Goal: Task Accomplishment & Management: Complete application form

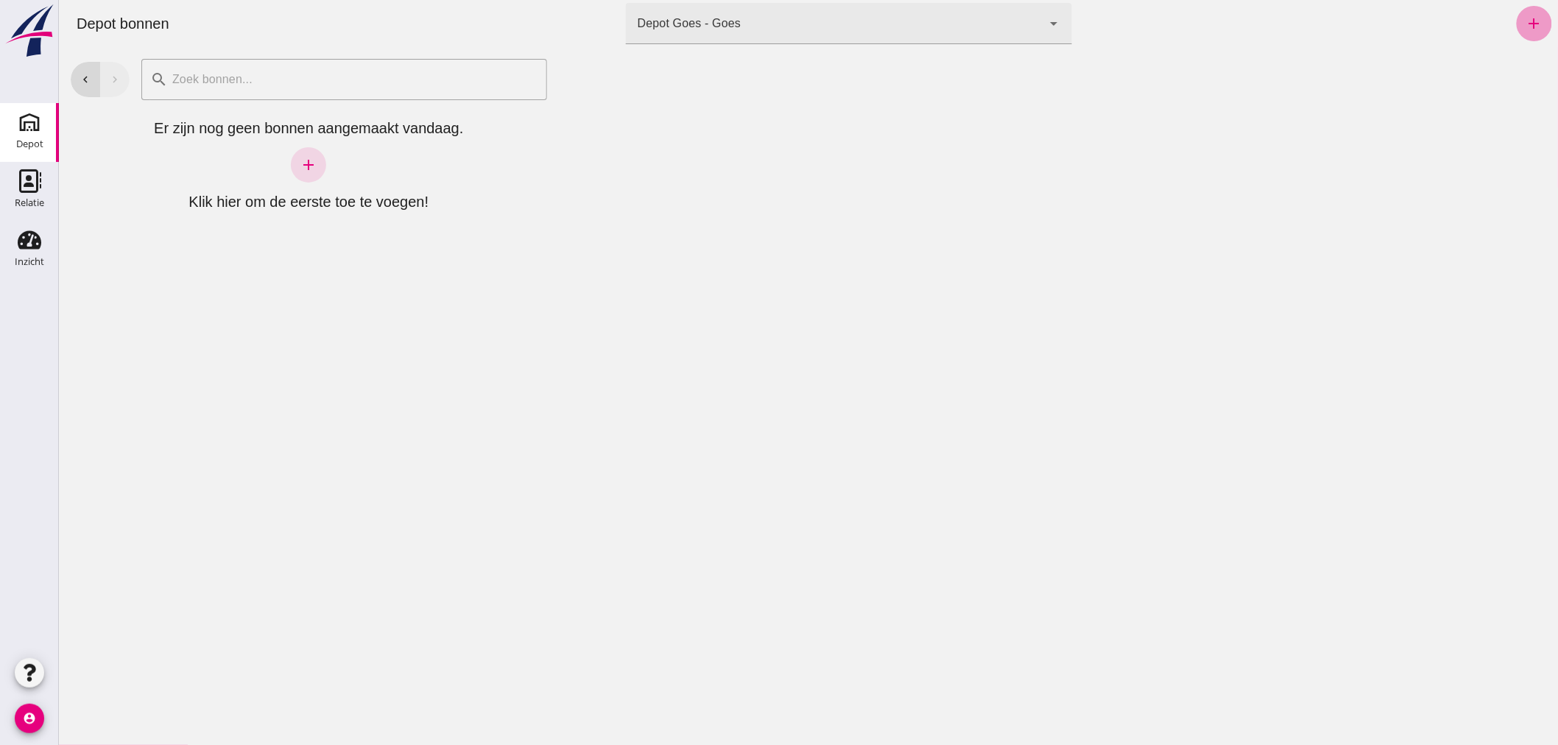
click link "add"
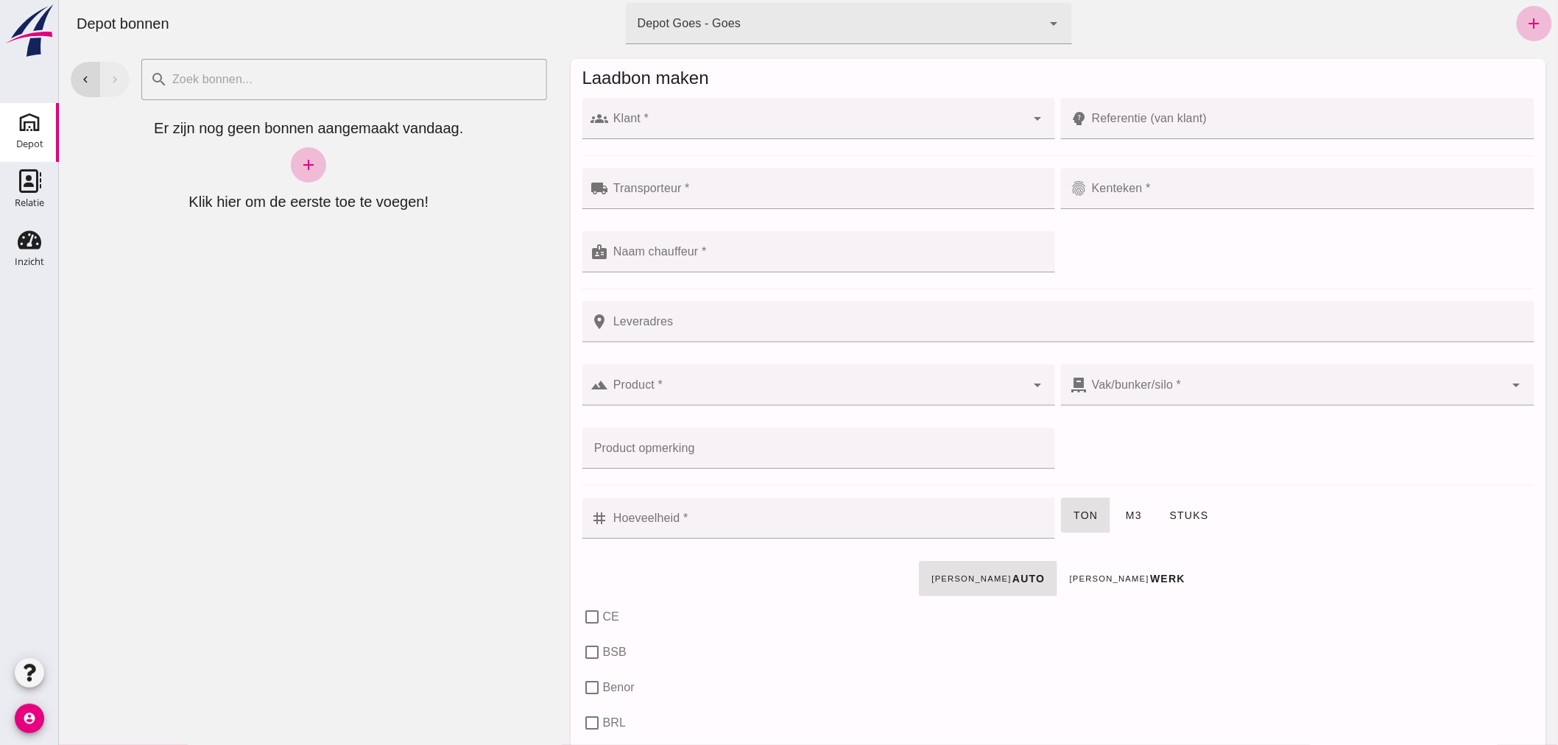
click input "Klant *"
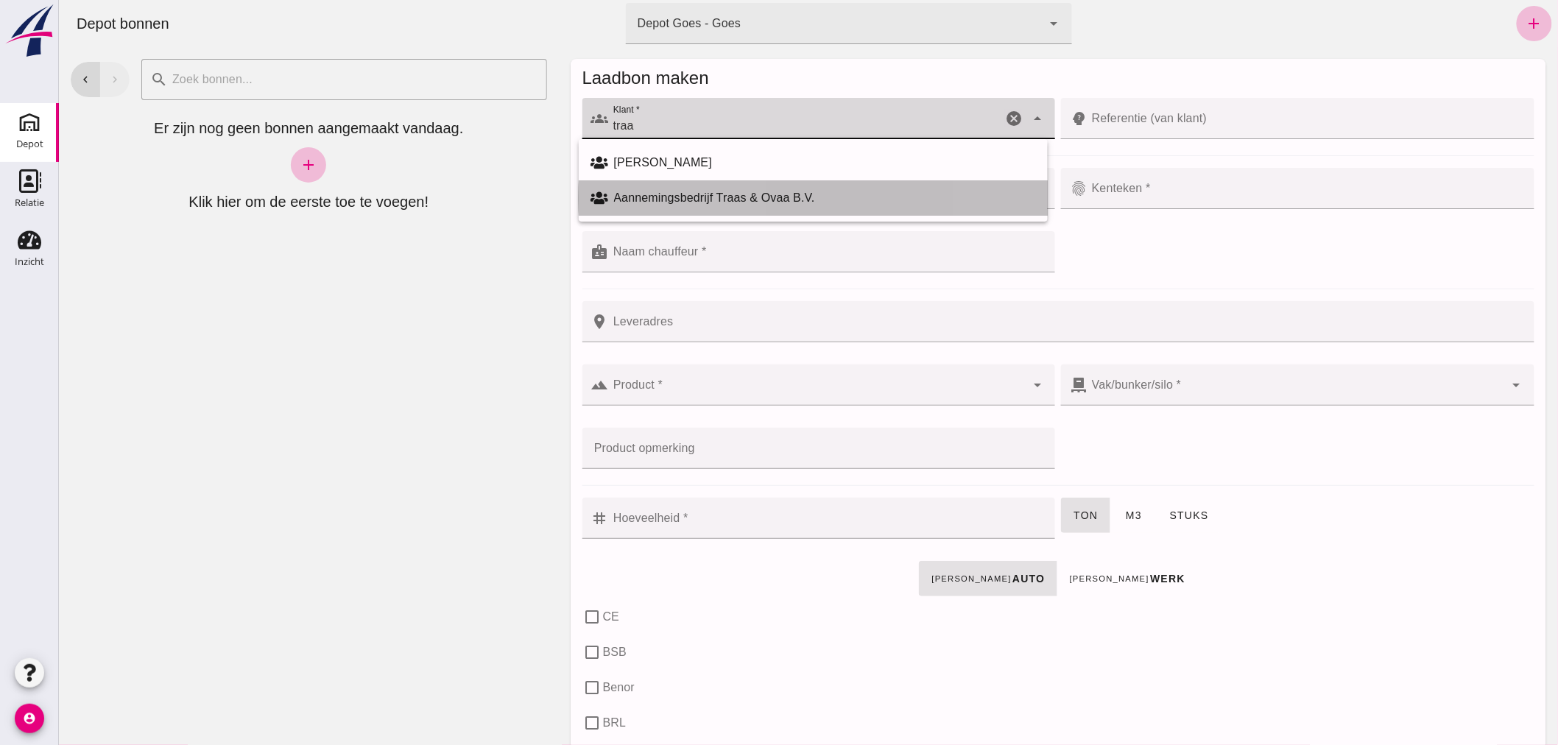
click at [674, 194] on div "Aannemingsbedrijf Traas & Ovaa B.V." at bounding box center [824, 198] width 422 height 18
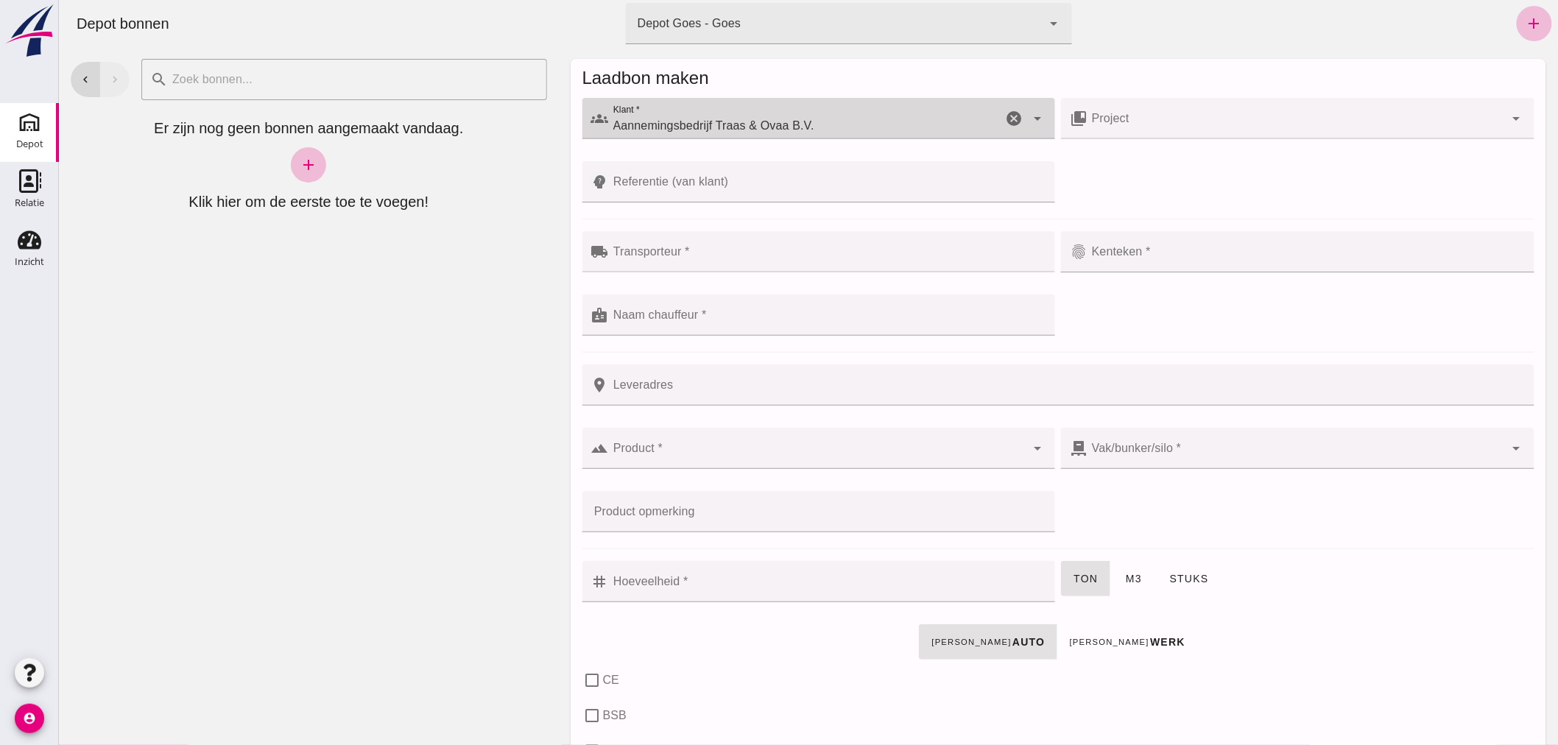
type input "Aannemingsbedrijf Traas & Ovaa B.V."
click input "Referentie (van klant)"
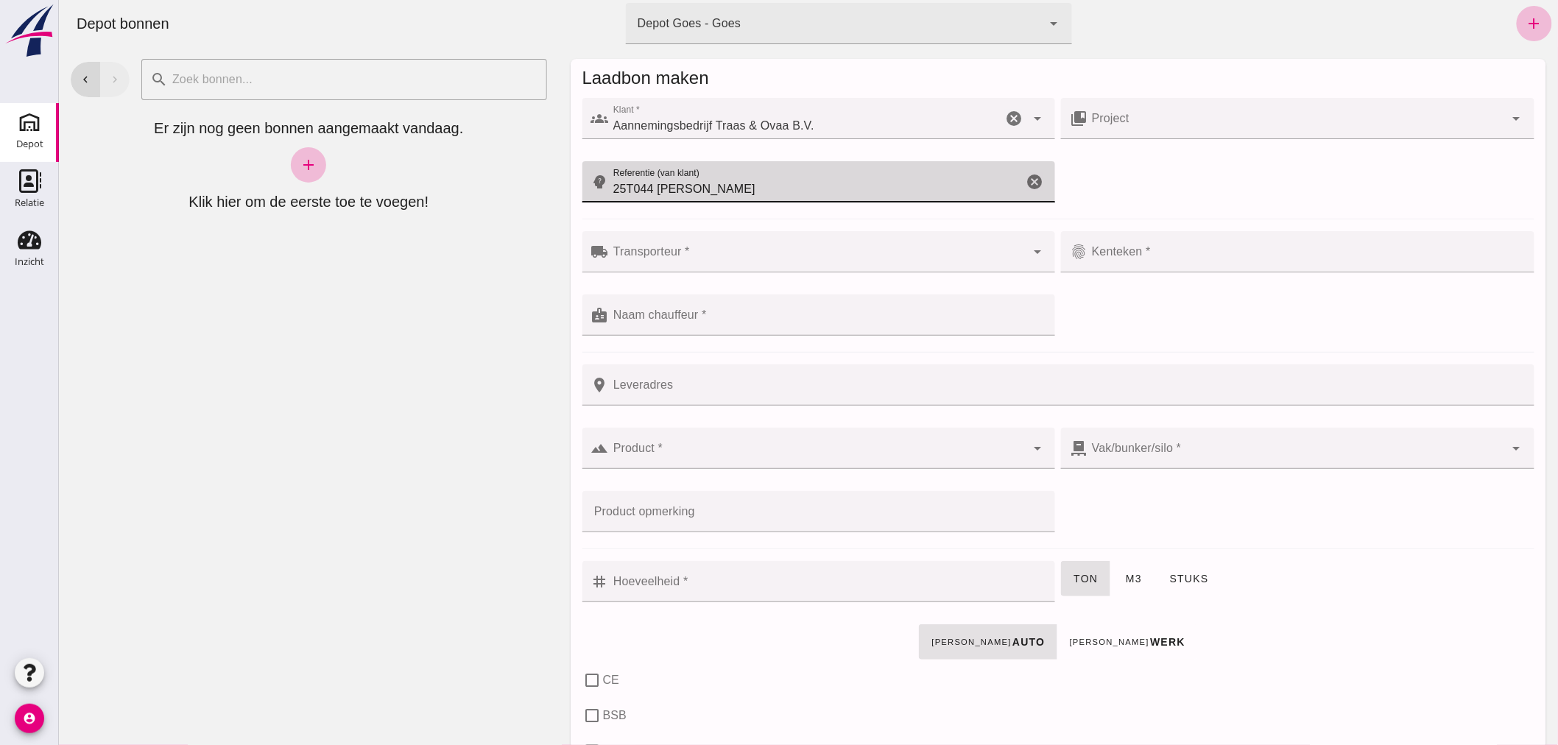
type input "25T044 [PERSON_NAME]"
click div
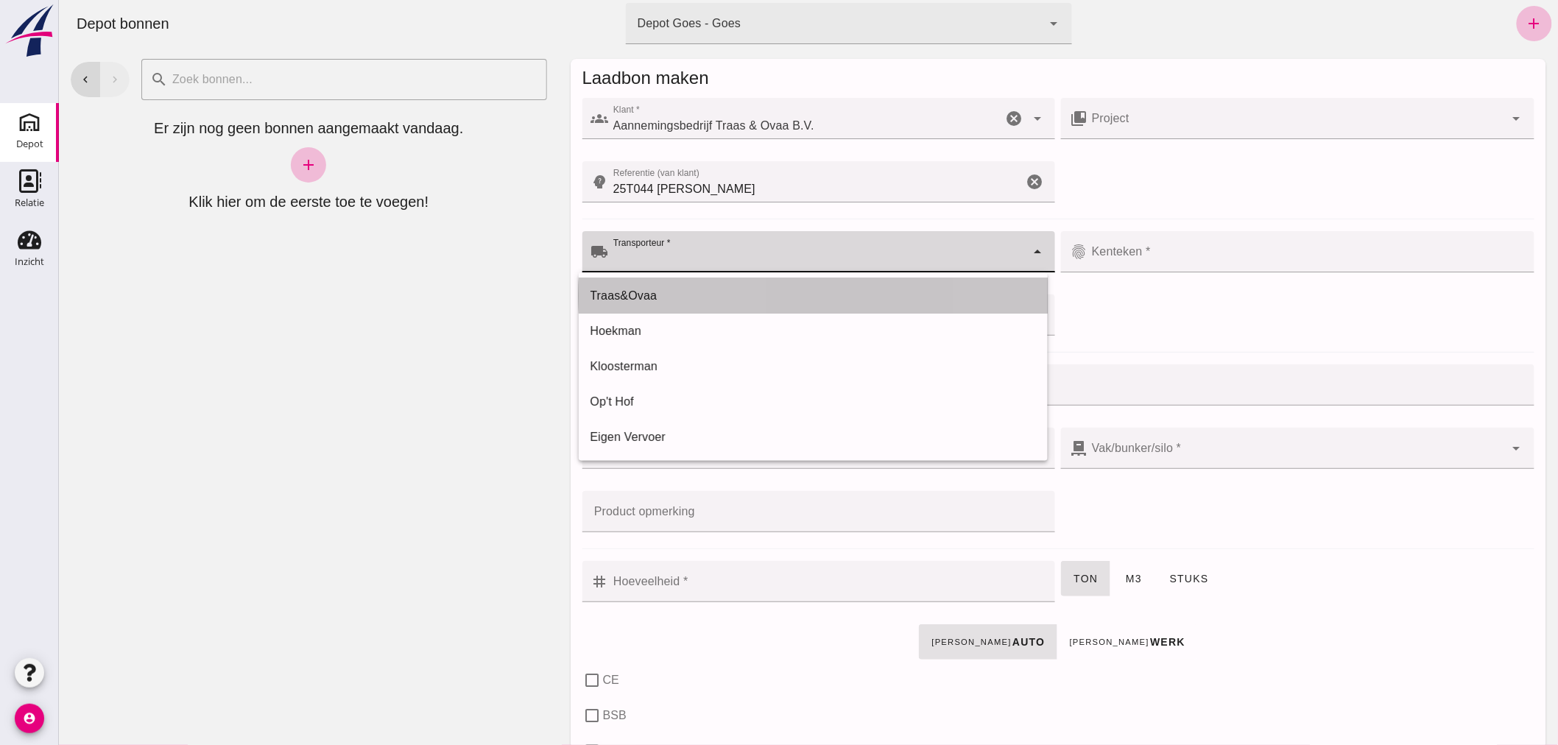
drag, startPoint x: 643, startPoint y: 290, endPoint x: 781, endPoint y: 297, distance: 138.6
click at [645, 290] on div "Traas&Ovaa" at bounding box center [813, 296] width 446 height 18
type input "Traas&Ovaa"
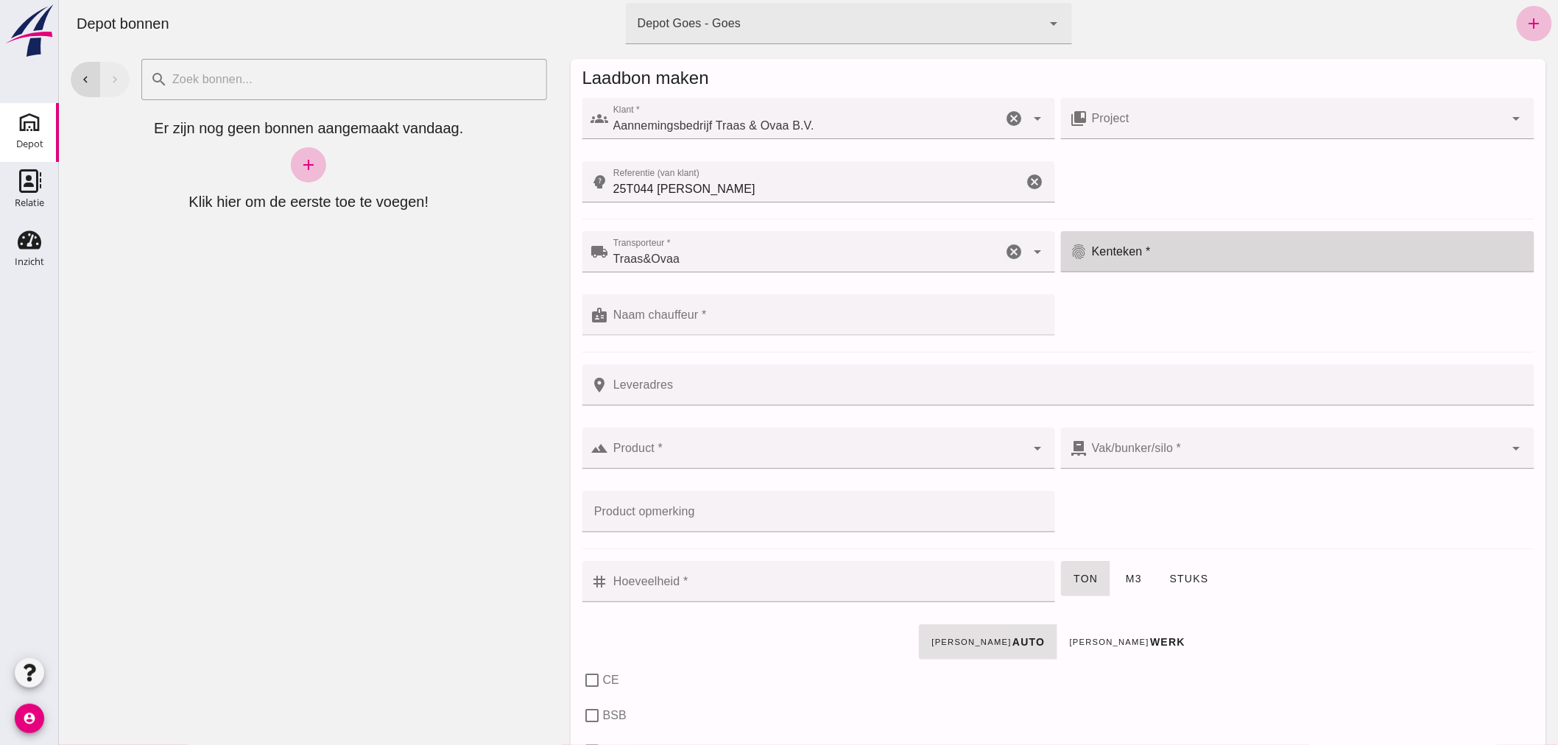
click input "Kenteken *"
type input "03-BJK-3"
click input "Naam chauffeur *"
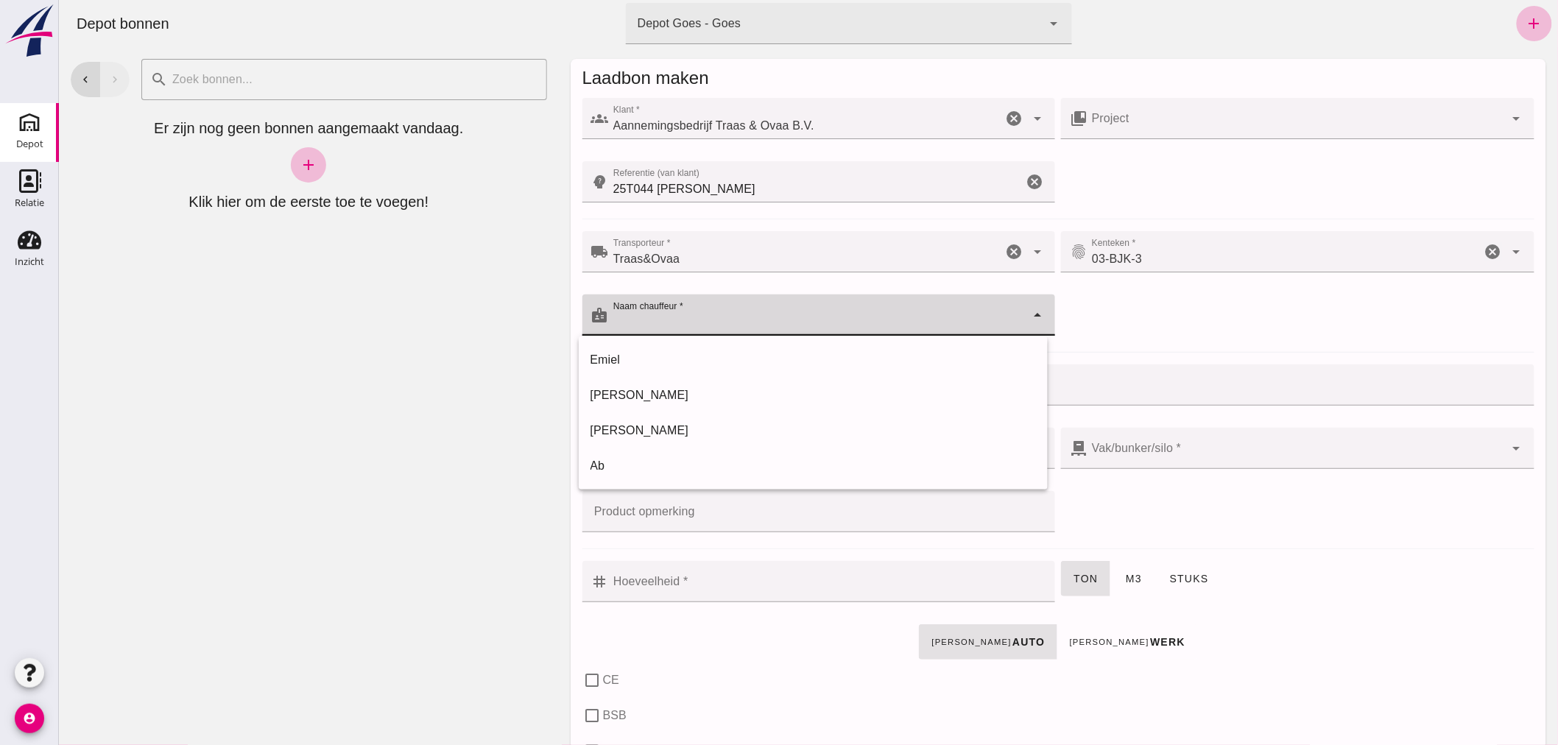
click at [423, 380] on div "chevron_left chevron_right search cancel Er zijn nog geen bonnen aangemaakt van…" at bounding box center [308, 396] width 500 height 698
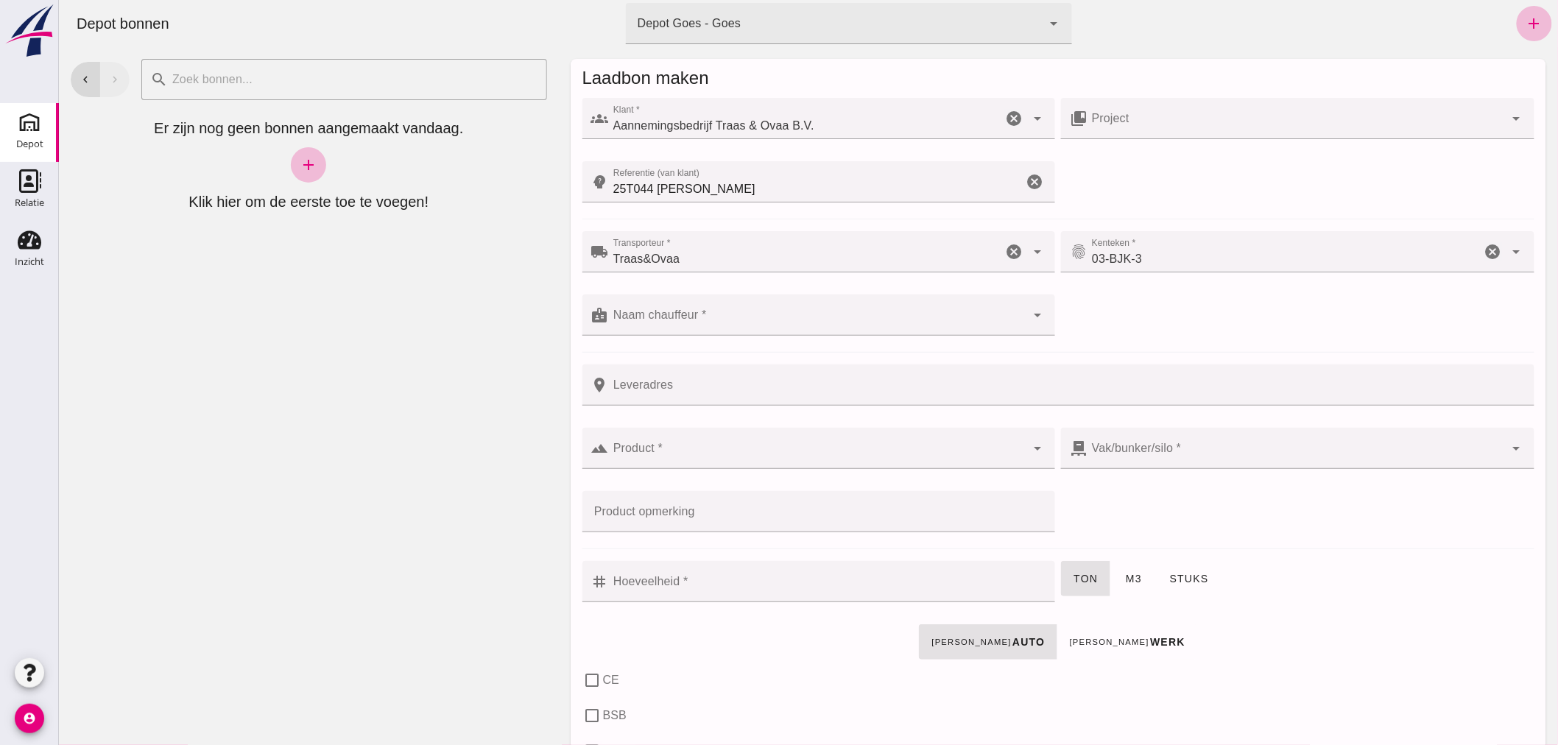
click input "Product *"
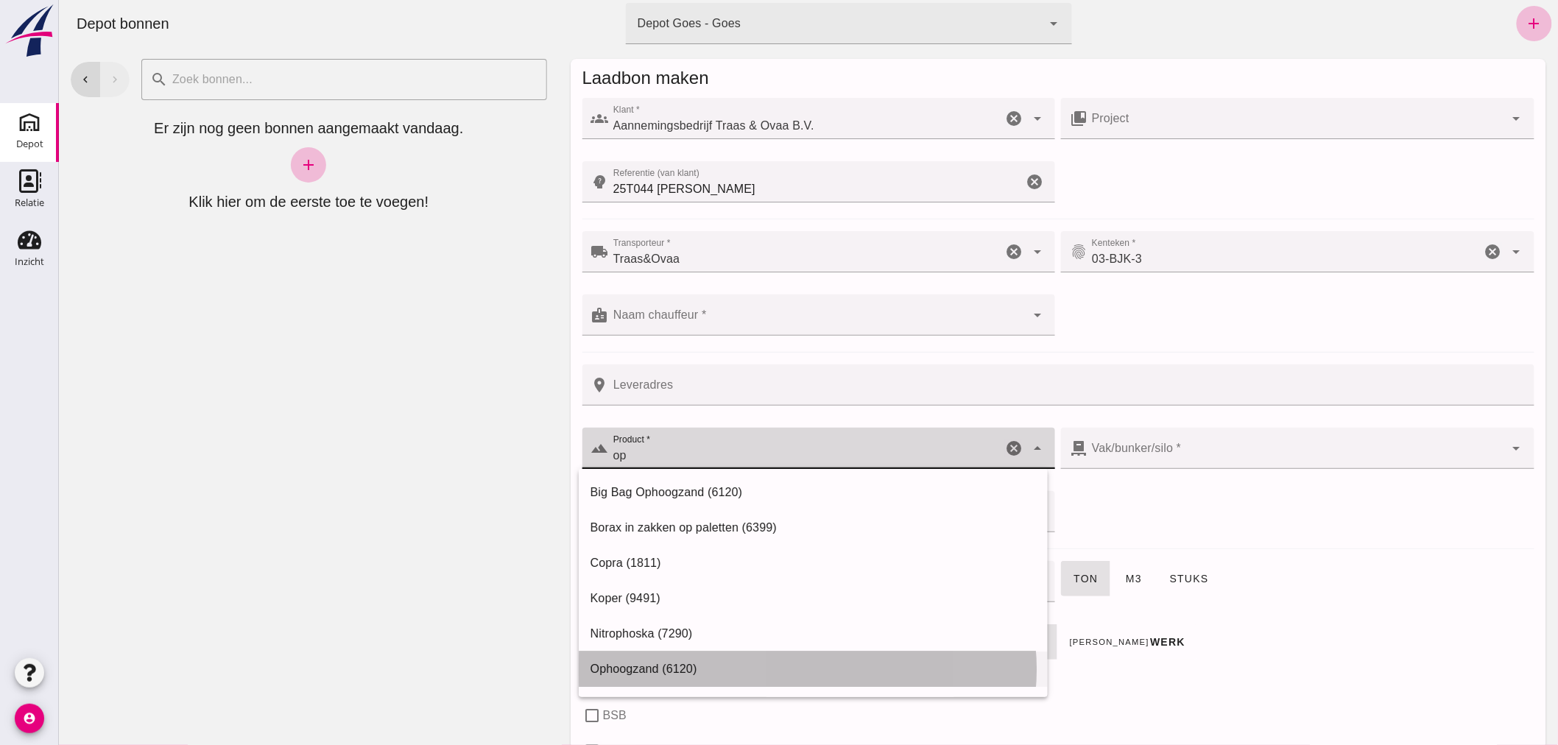
click at [650, 668] on div "Ophoogzand (6120)" at bounding box center [813, 670] width 446 height 18
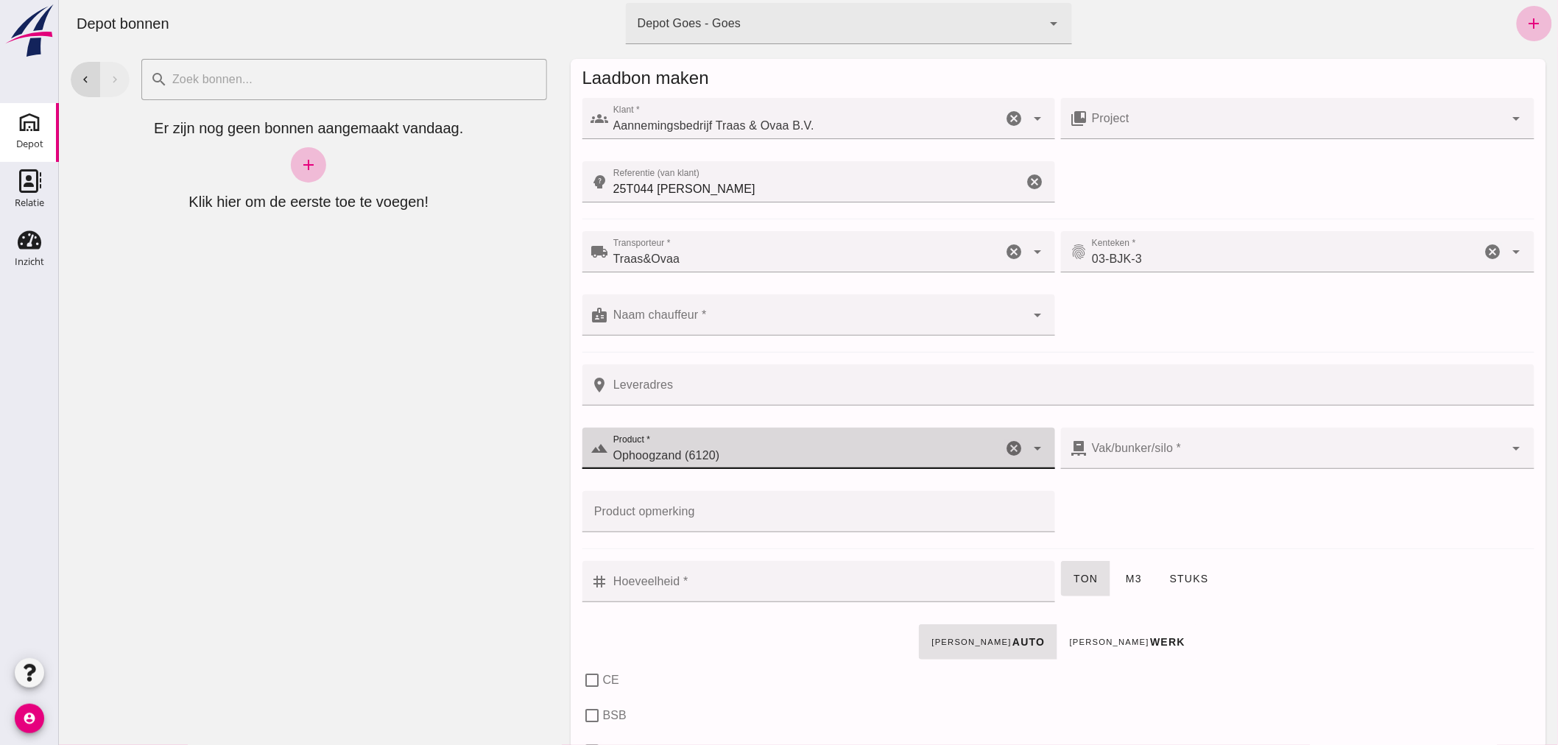
type input "Ophoogzand (6120)"
click input "Hoeveelheid *"
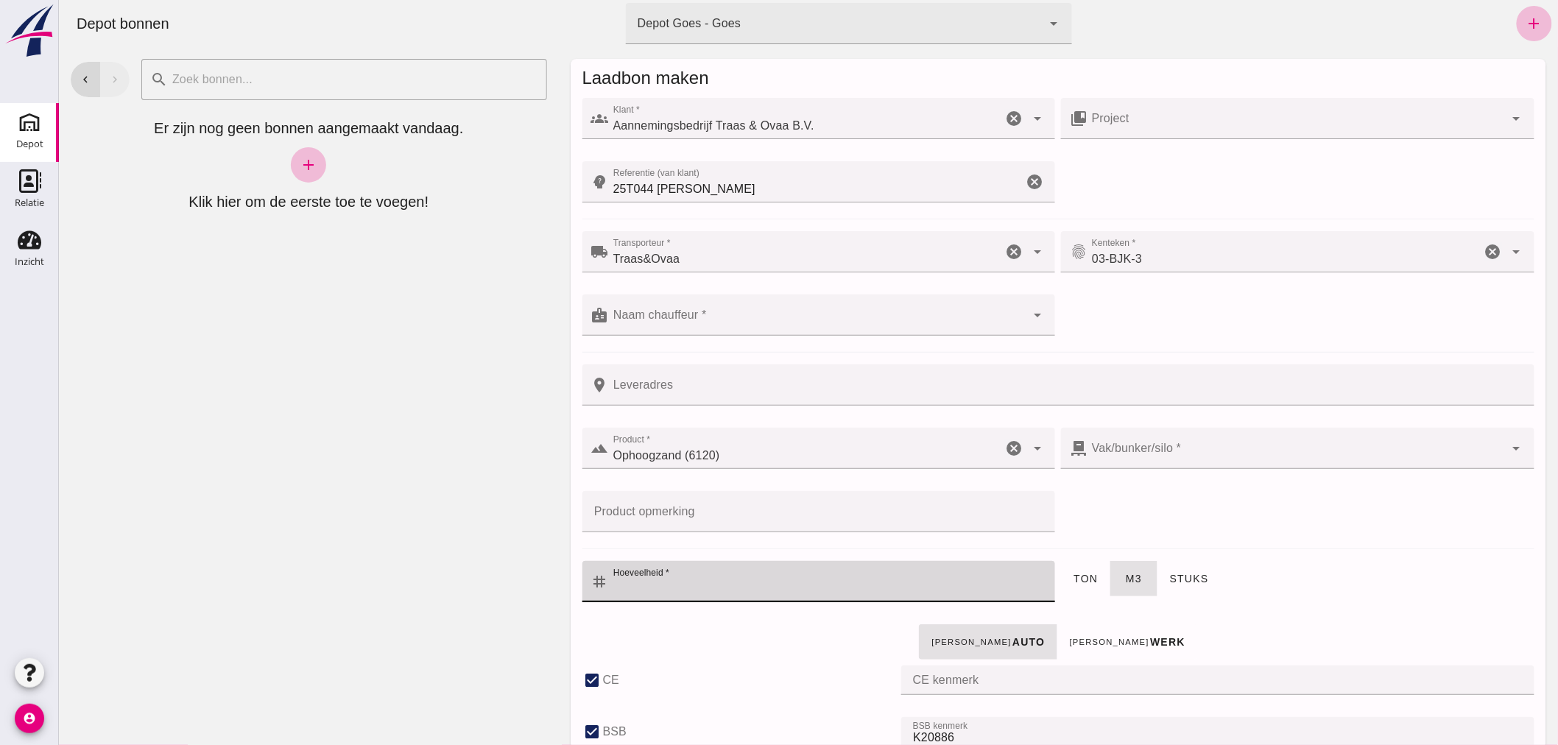
type input "38"
checkbox input "true"
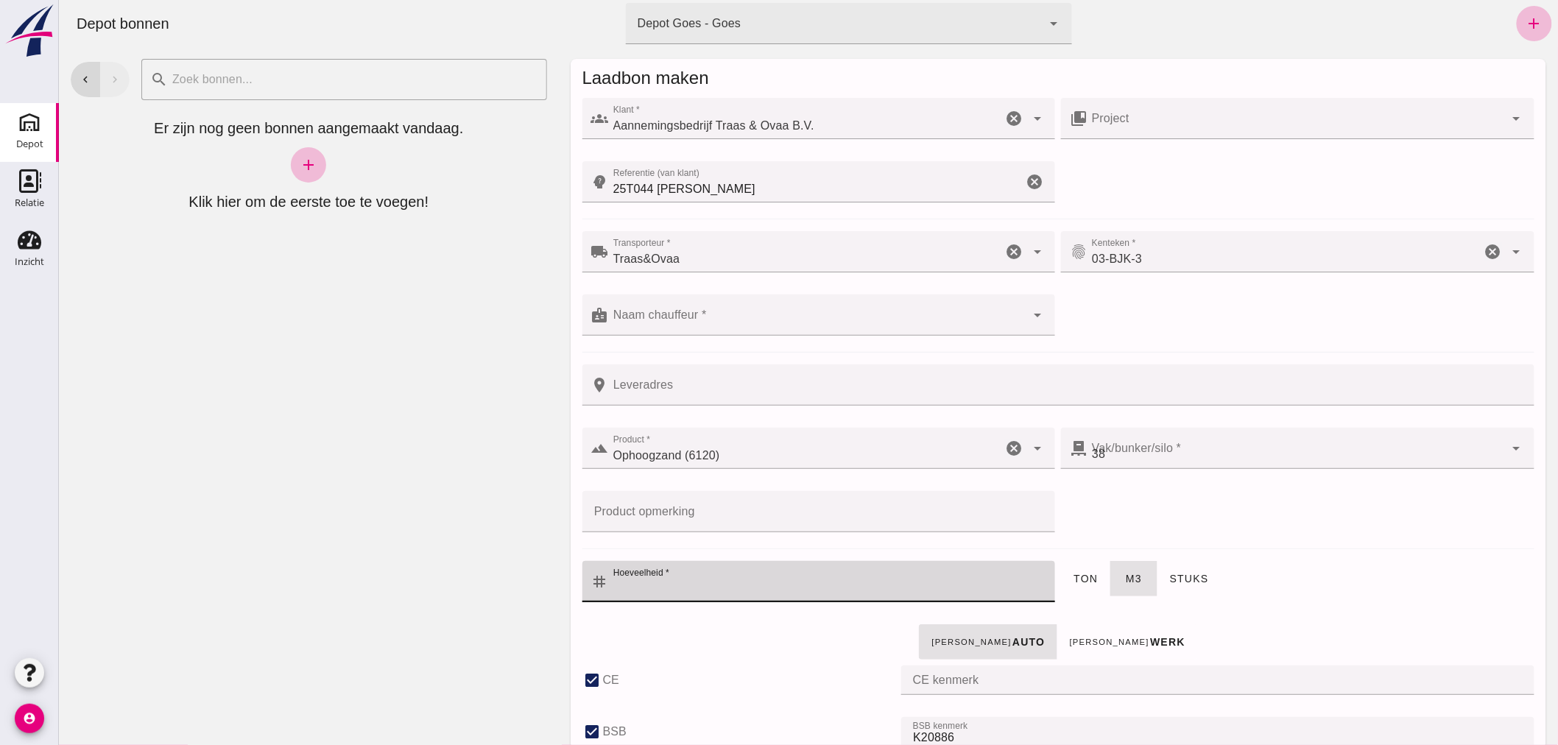
type input "40"
checkbox input "true"
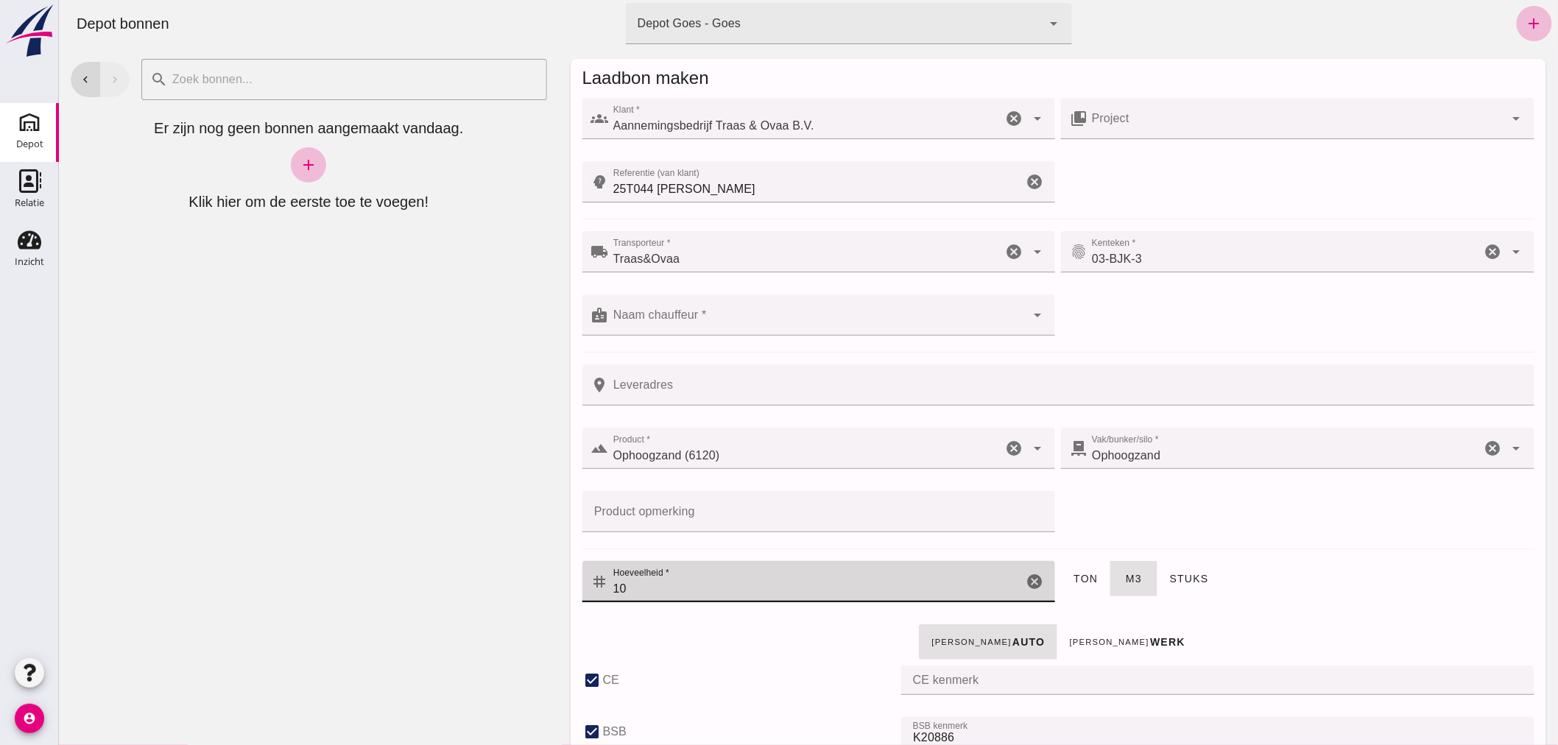
type input "10"
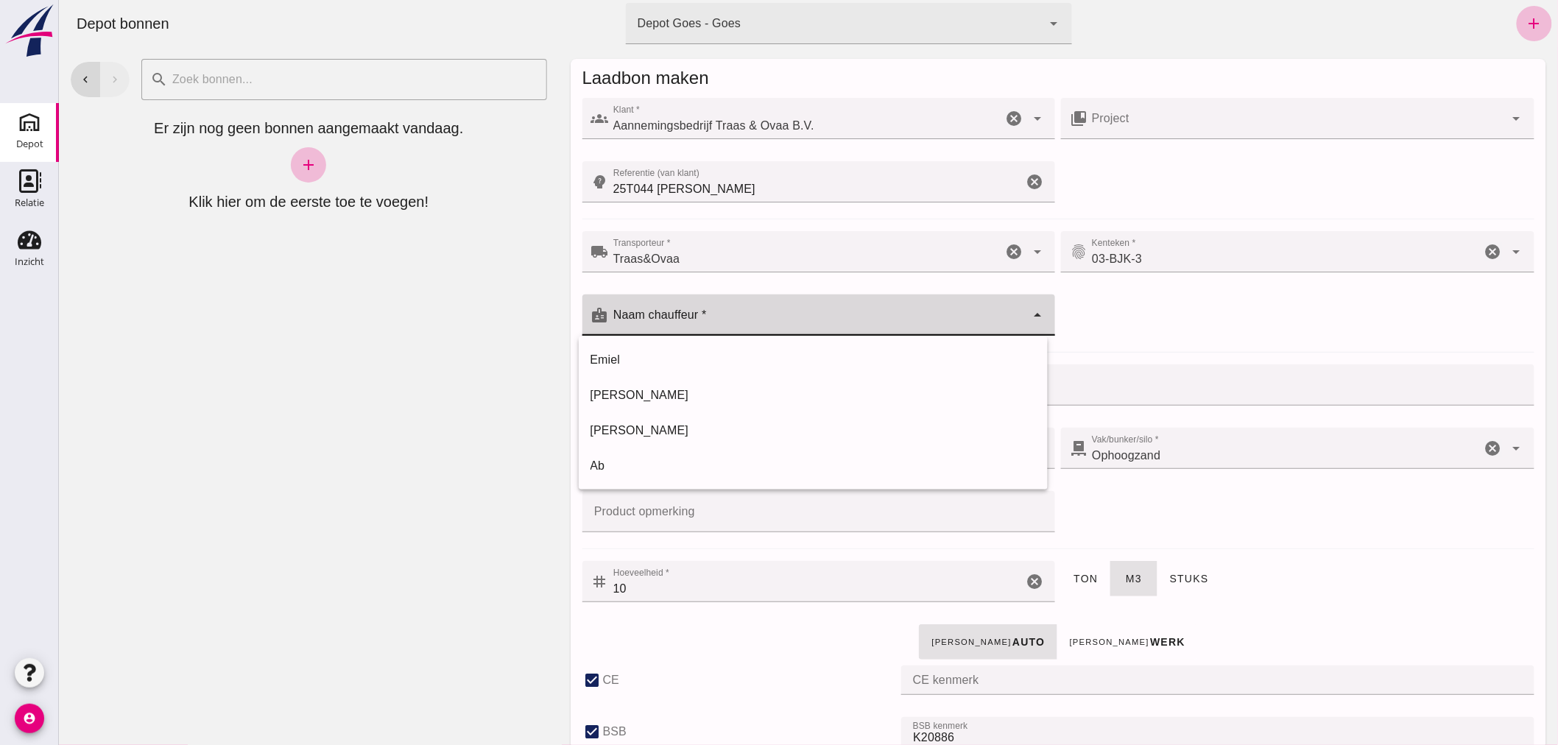
click div
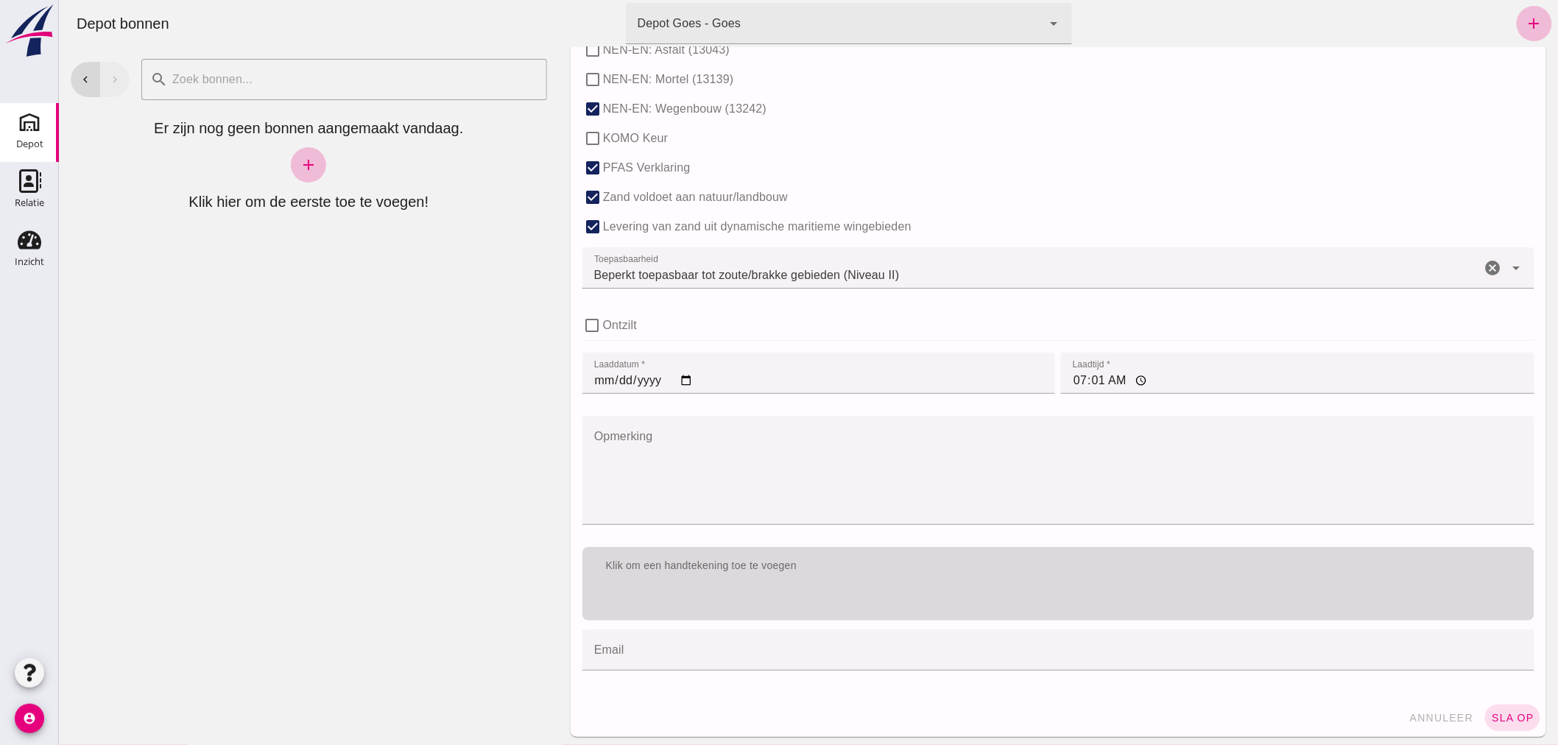
scroll to position [904, 0]
type input "[PERSON_NAME]"
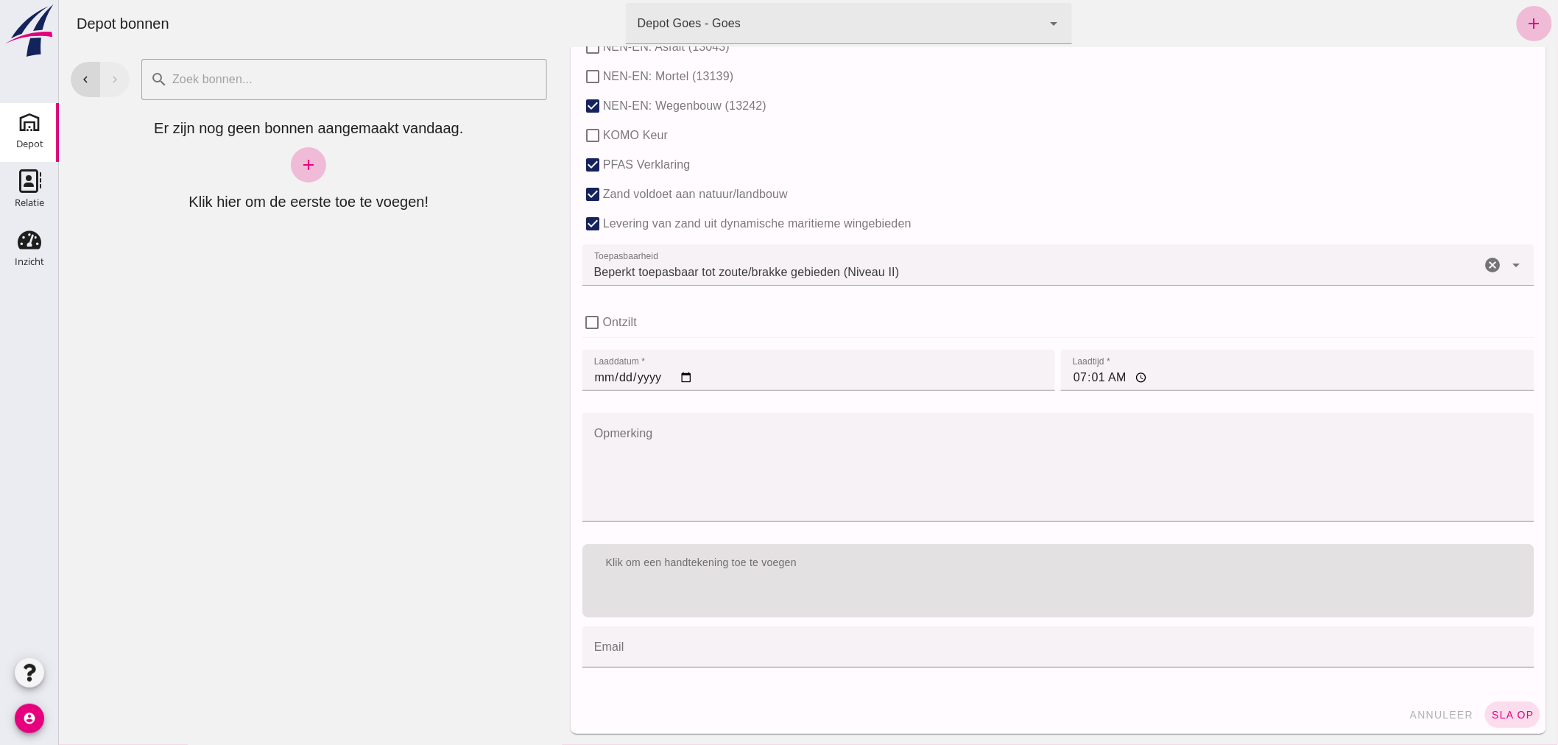
drag, startPoint x: 923, startPoint y: 560, endPoint x: 625, endPoint y: 204, distance: 464.2
click div "groups Klant * Klant * Aannemingsbedrijf Traas & Ovaa B.V. Aannemingsbedrijf Tr…"
click at [327, 520] on div "chevron_left chevron_right search cancel Er zijn nog geen bonnen aangemaakt van…" at bounding box center [308, 396] width 500 height 698
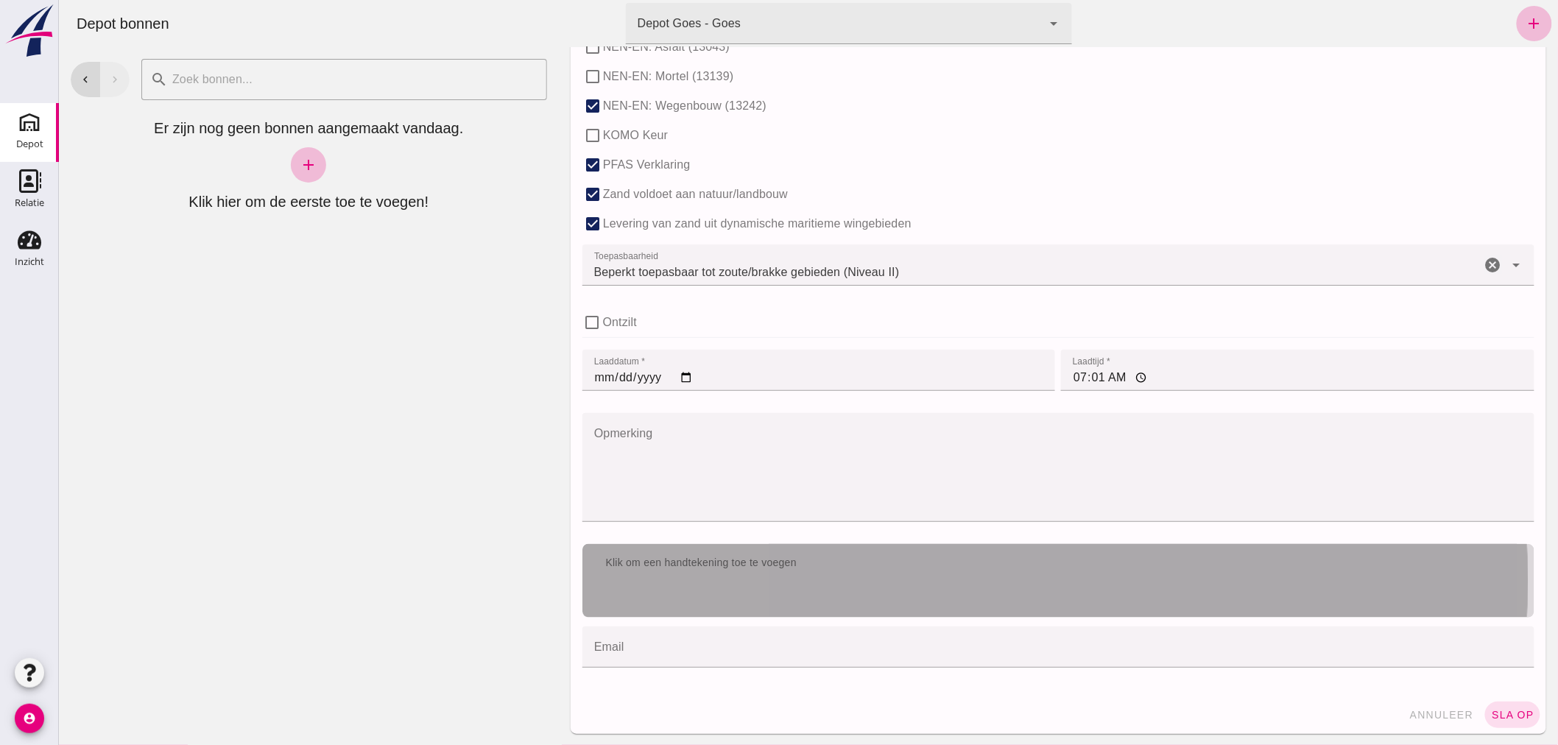
click at [859, 591] on div "Klik om een handtekening toe te voegen" at bounding box center [1058, 581] width 952 height 74
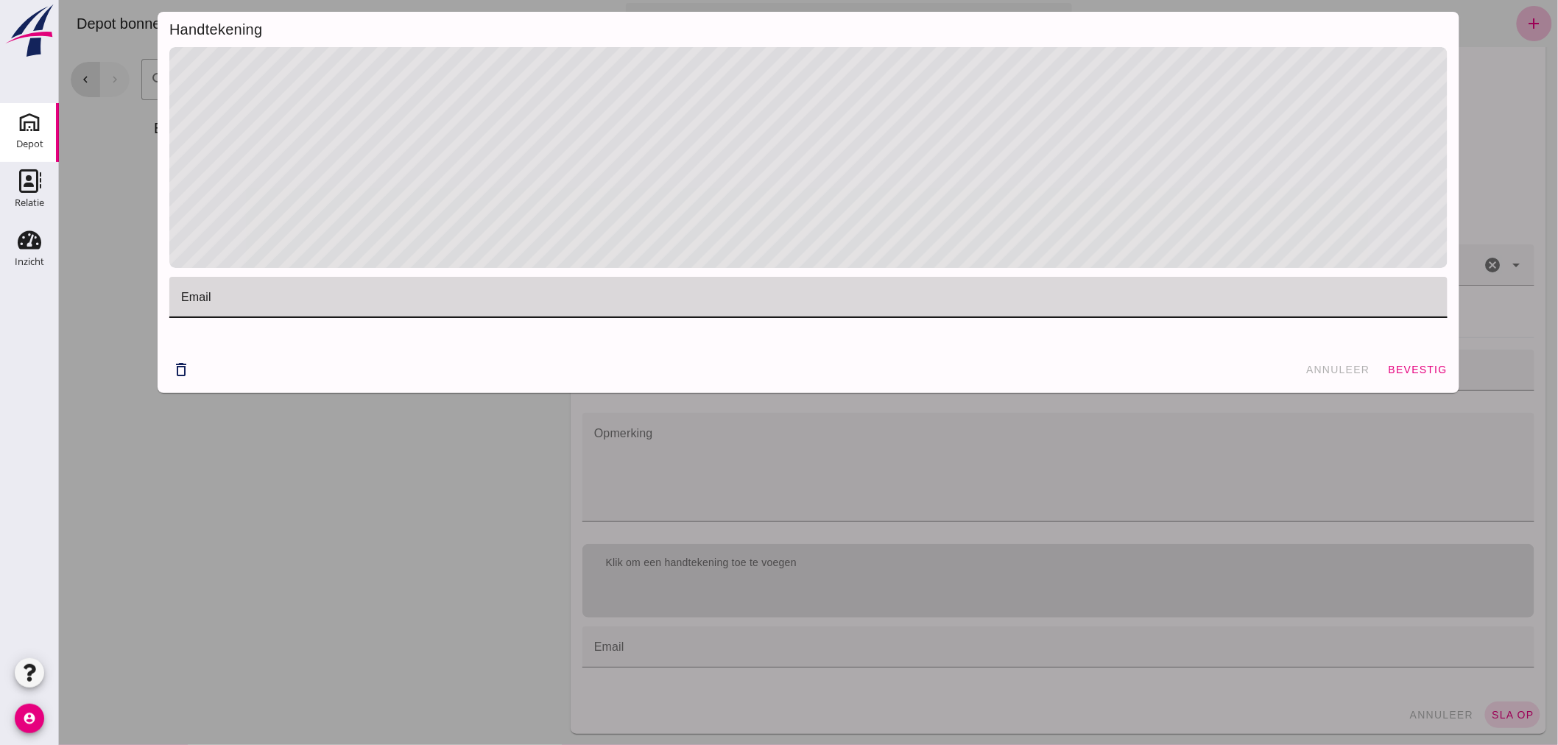
click input "email"
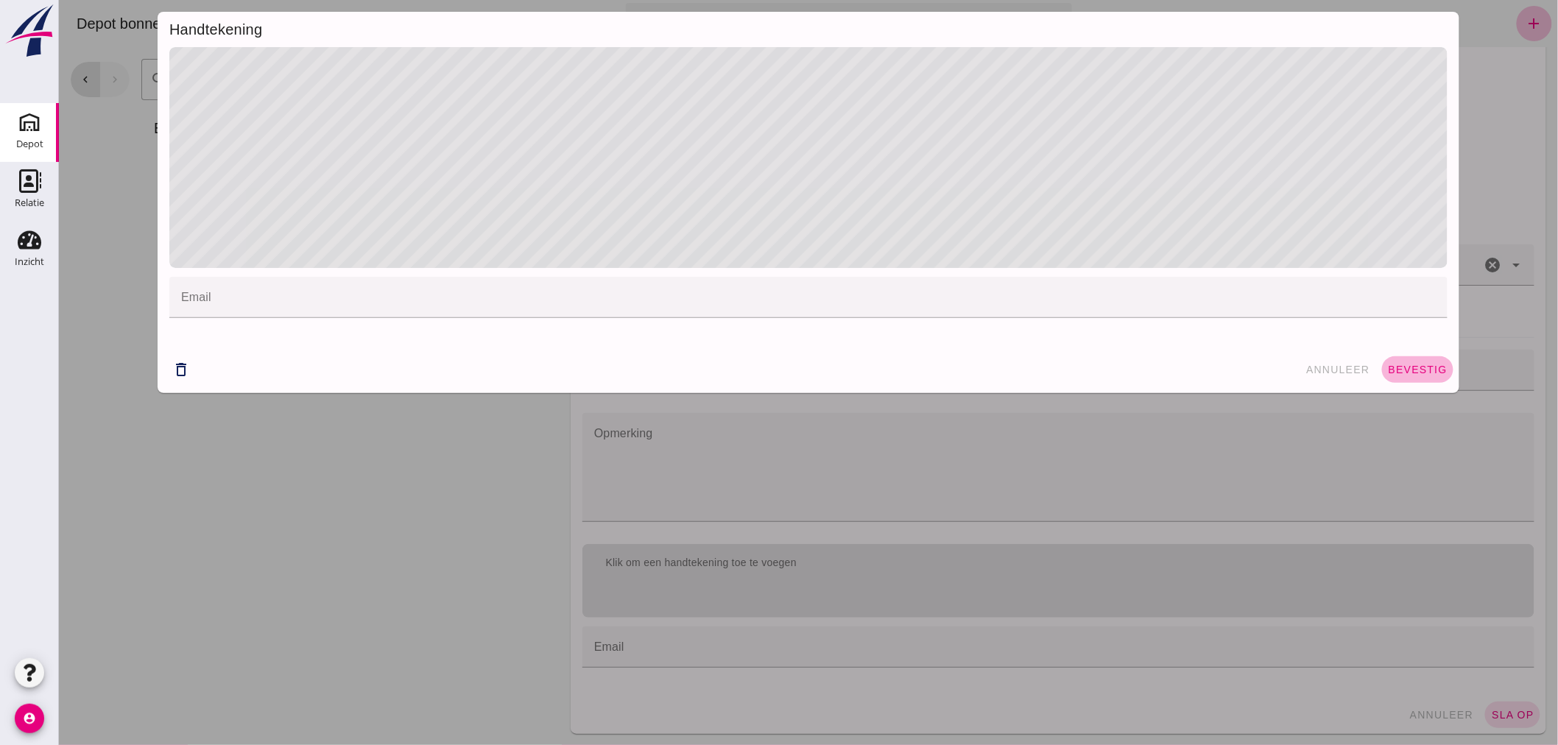
click span "bevestig"
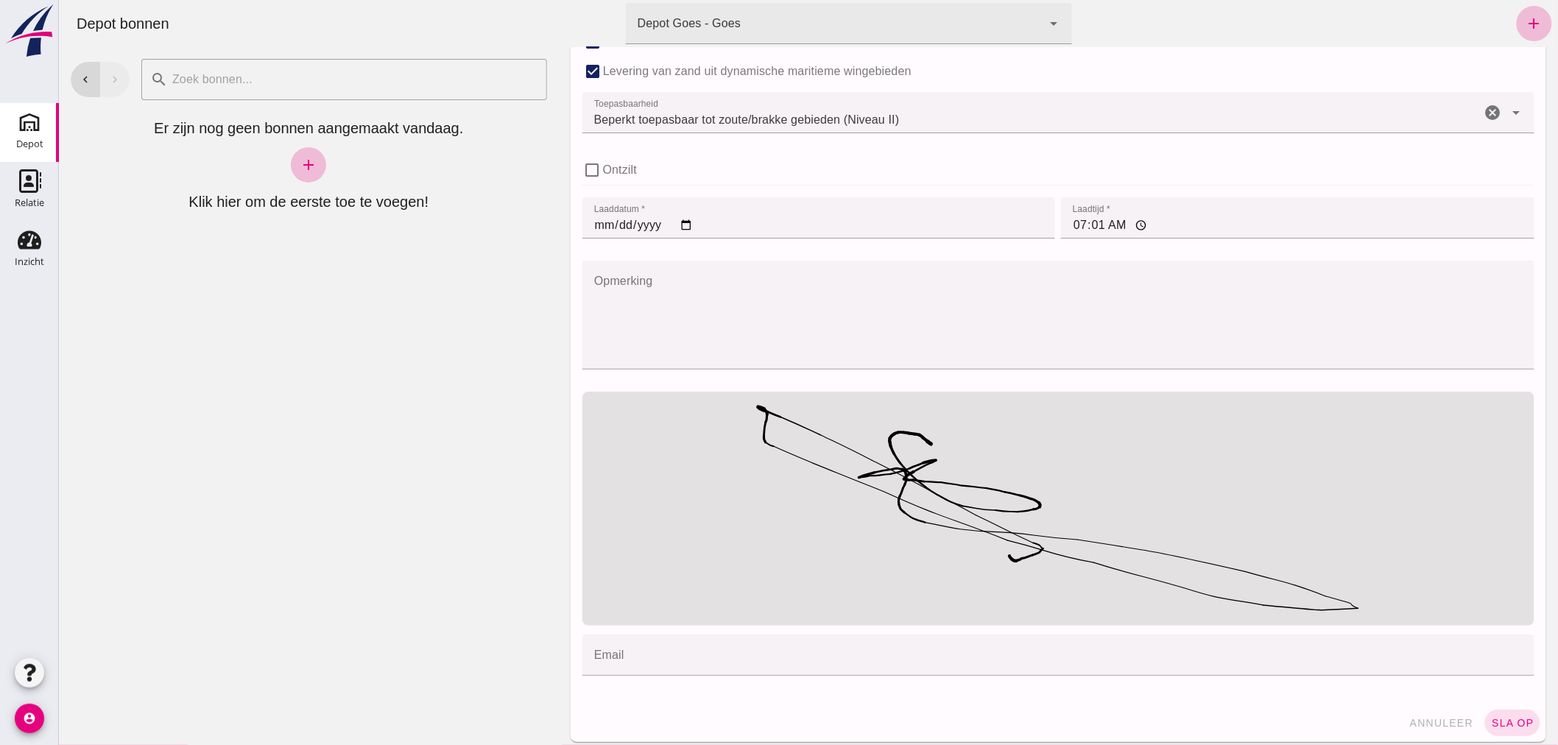
scroll to position [1065, 0]
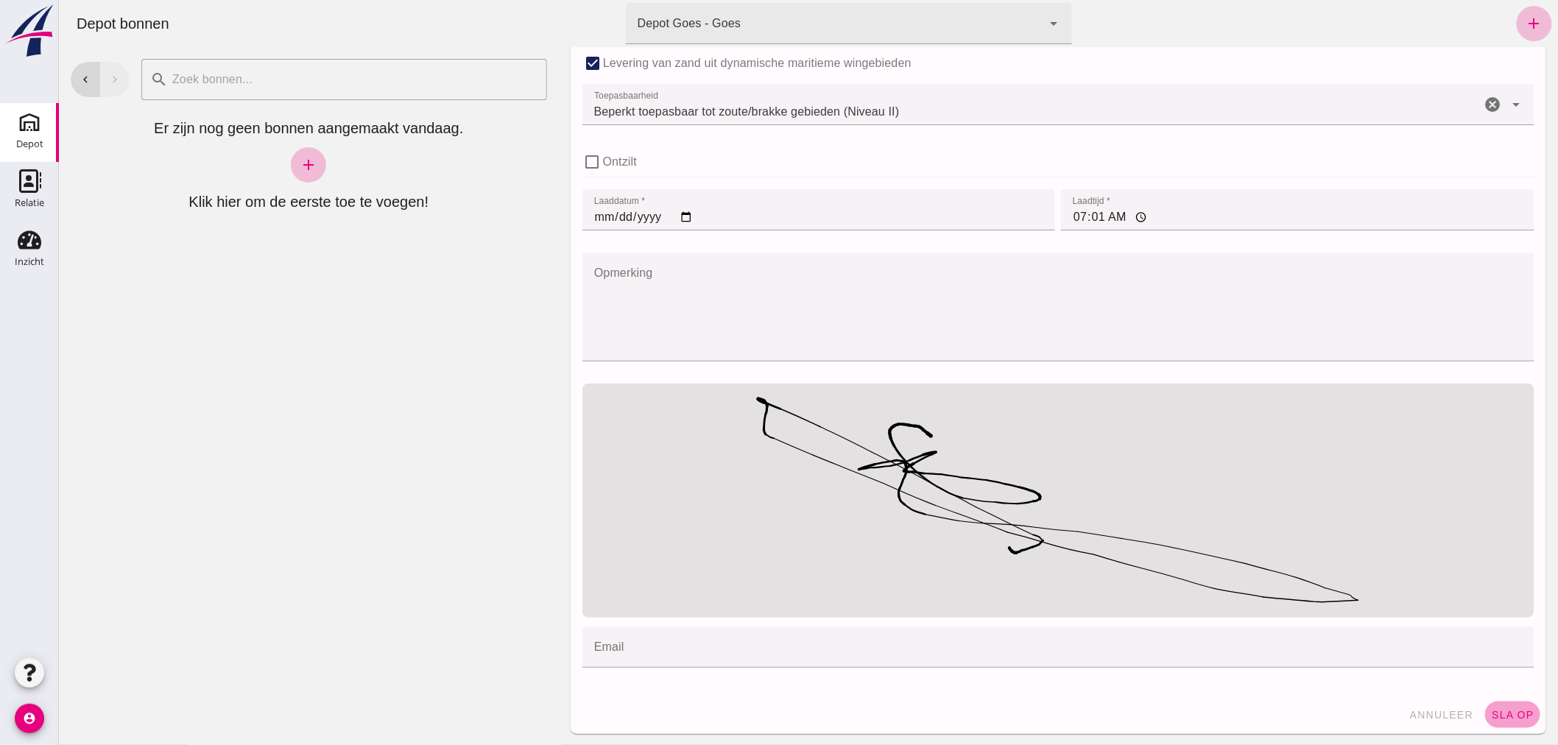
click button "sla op"
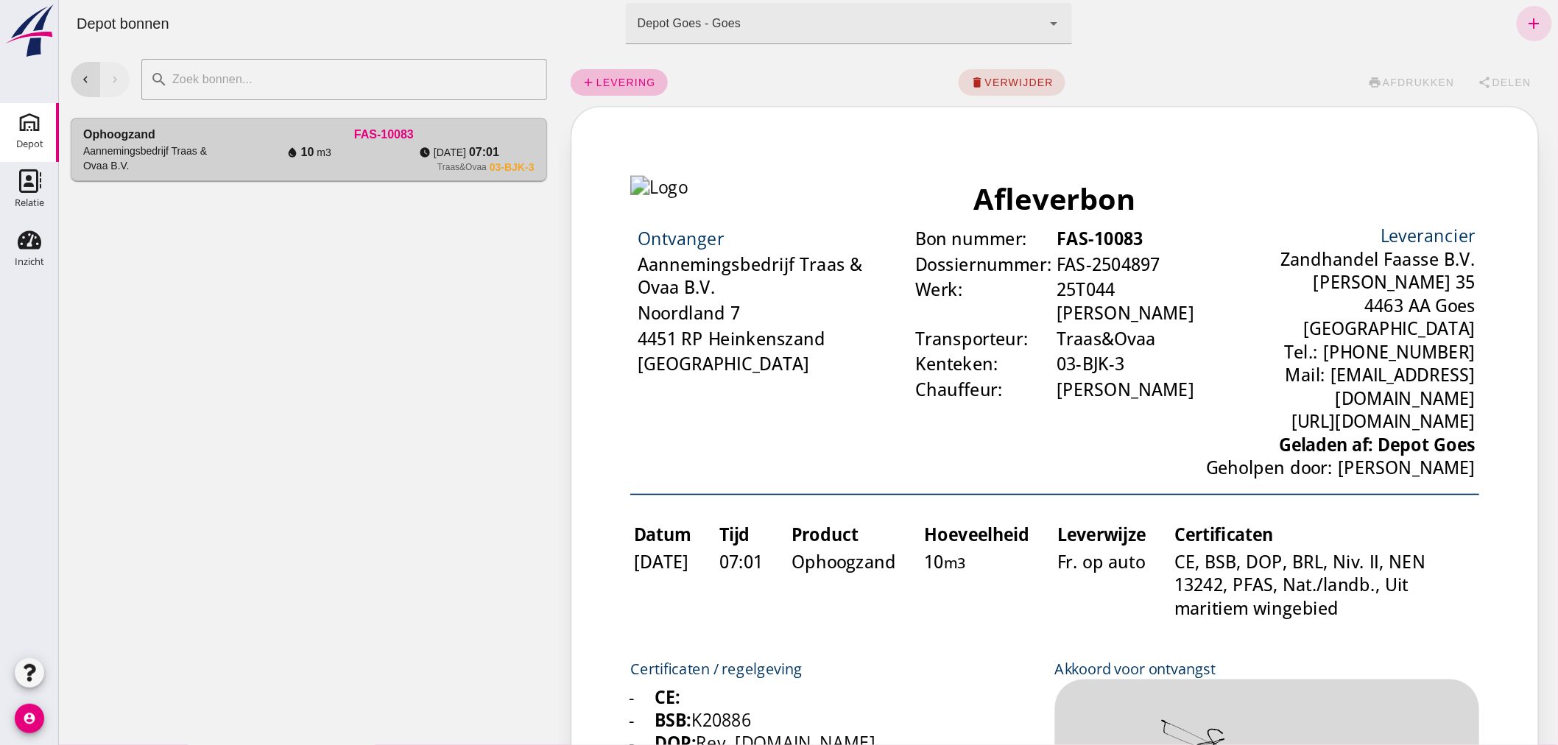
scroll to position [0, 0]
click at [1525, 20] on icon "add" at bounding box center [1534, 24] width 18 height 18
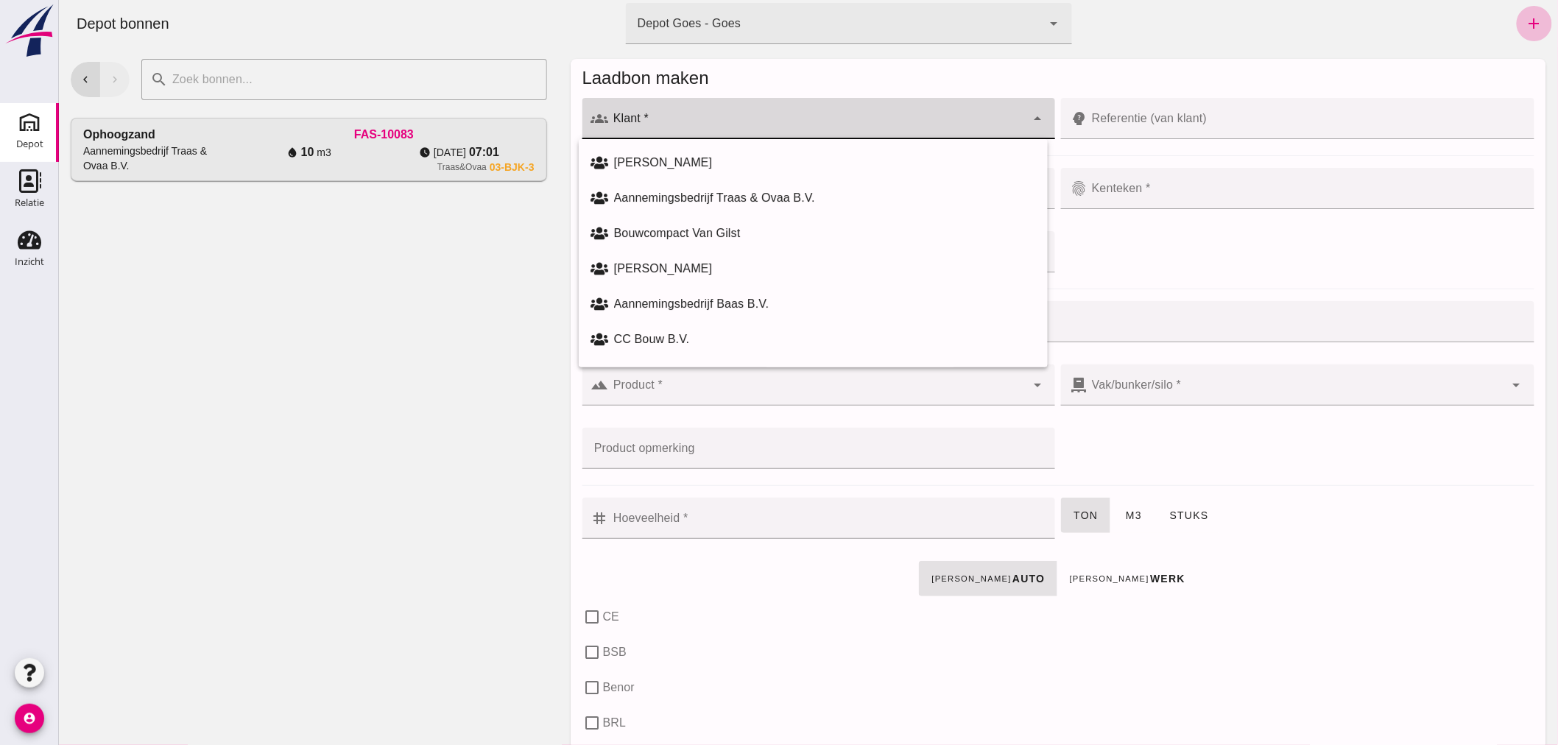
click div
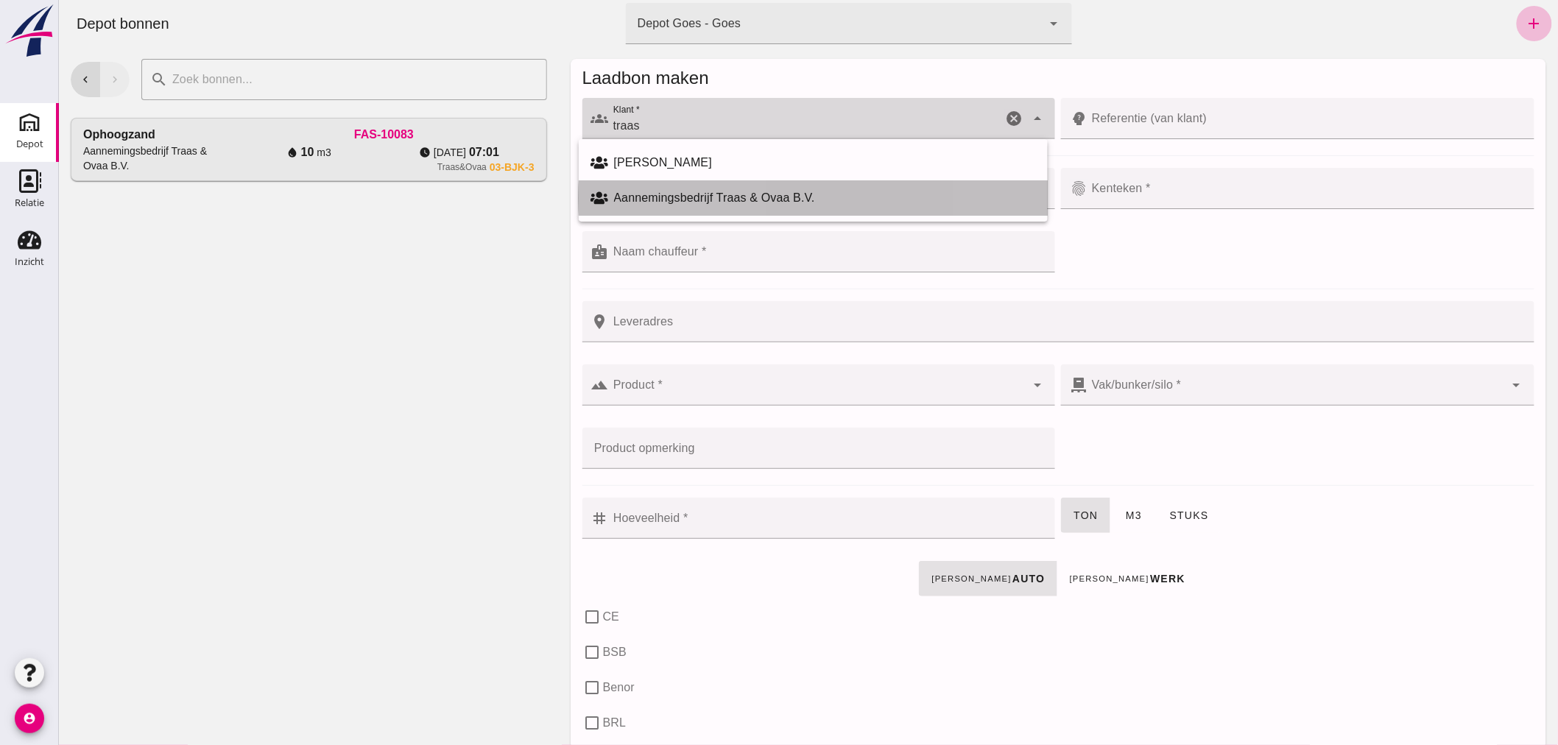
click at [700, 191] on div "Aannemingsbedrijf Traas & Ovaa B.V." at bounding box center [824, 198] width 422 height 18
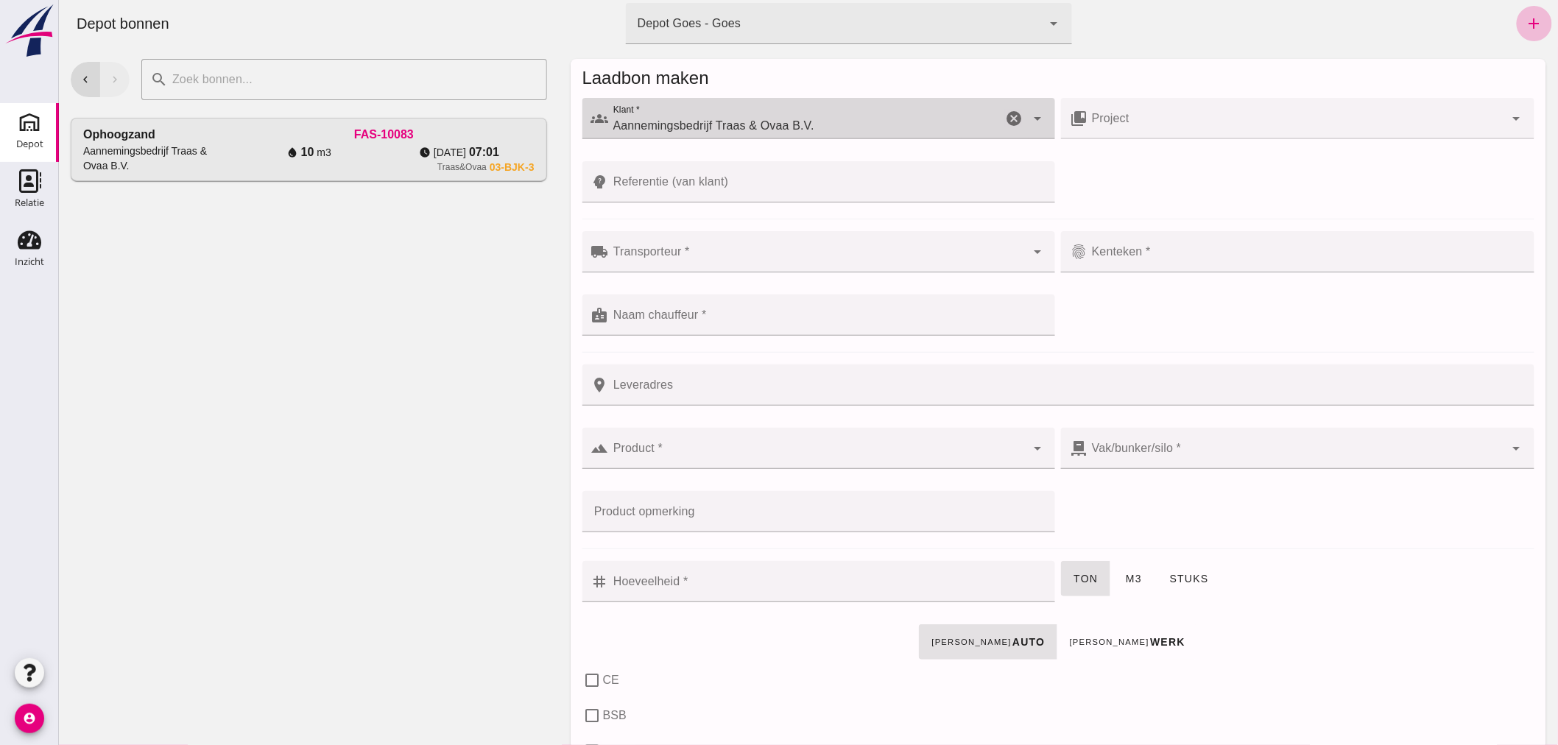
type input "Aannemingsbedrijf Traas & Ovaa B.V."
click input "Referentie (van klant)"
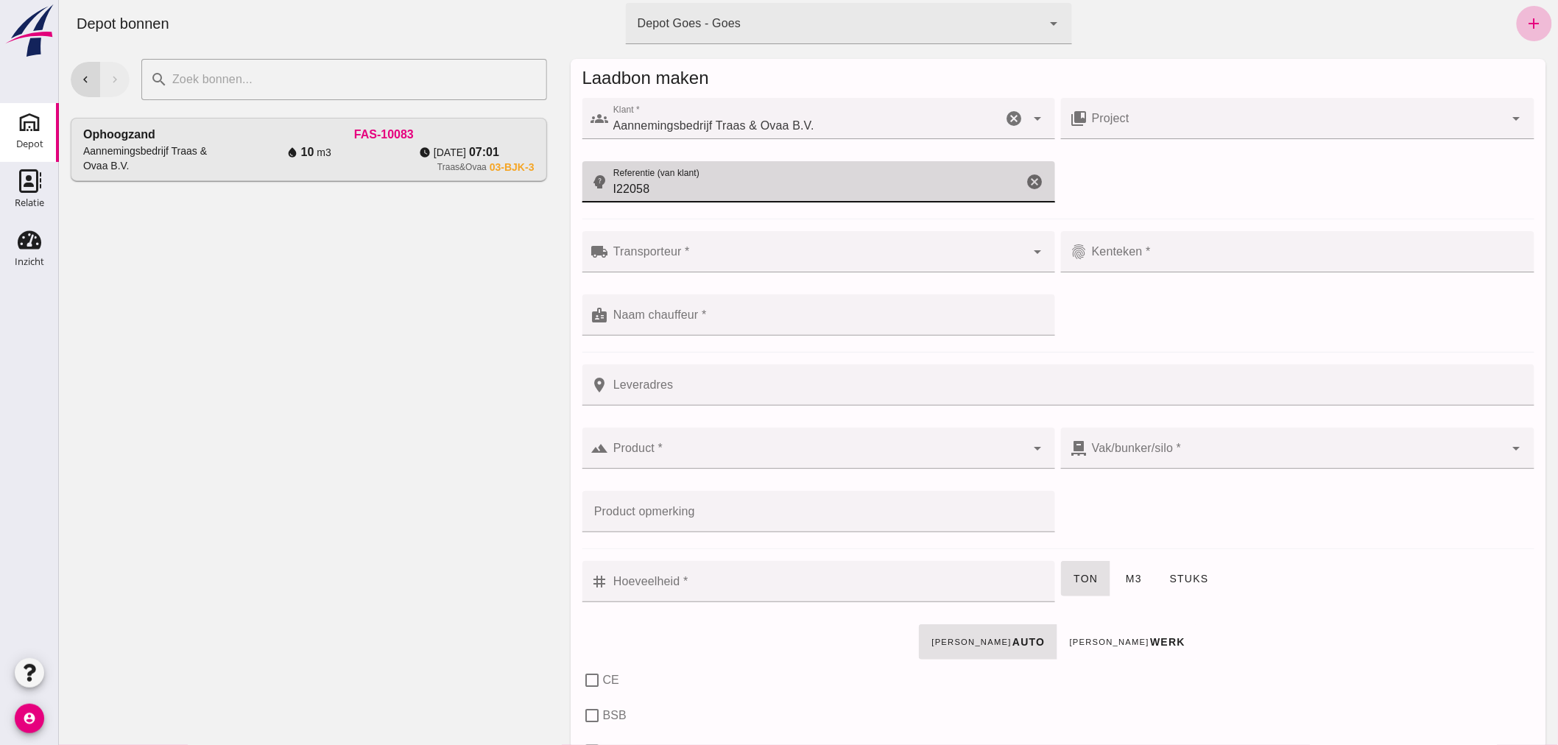
type input "I22058"
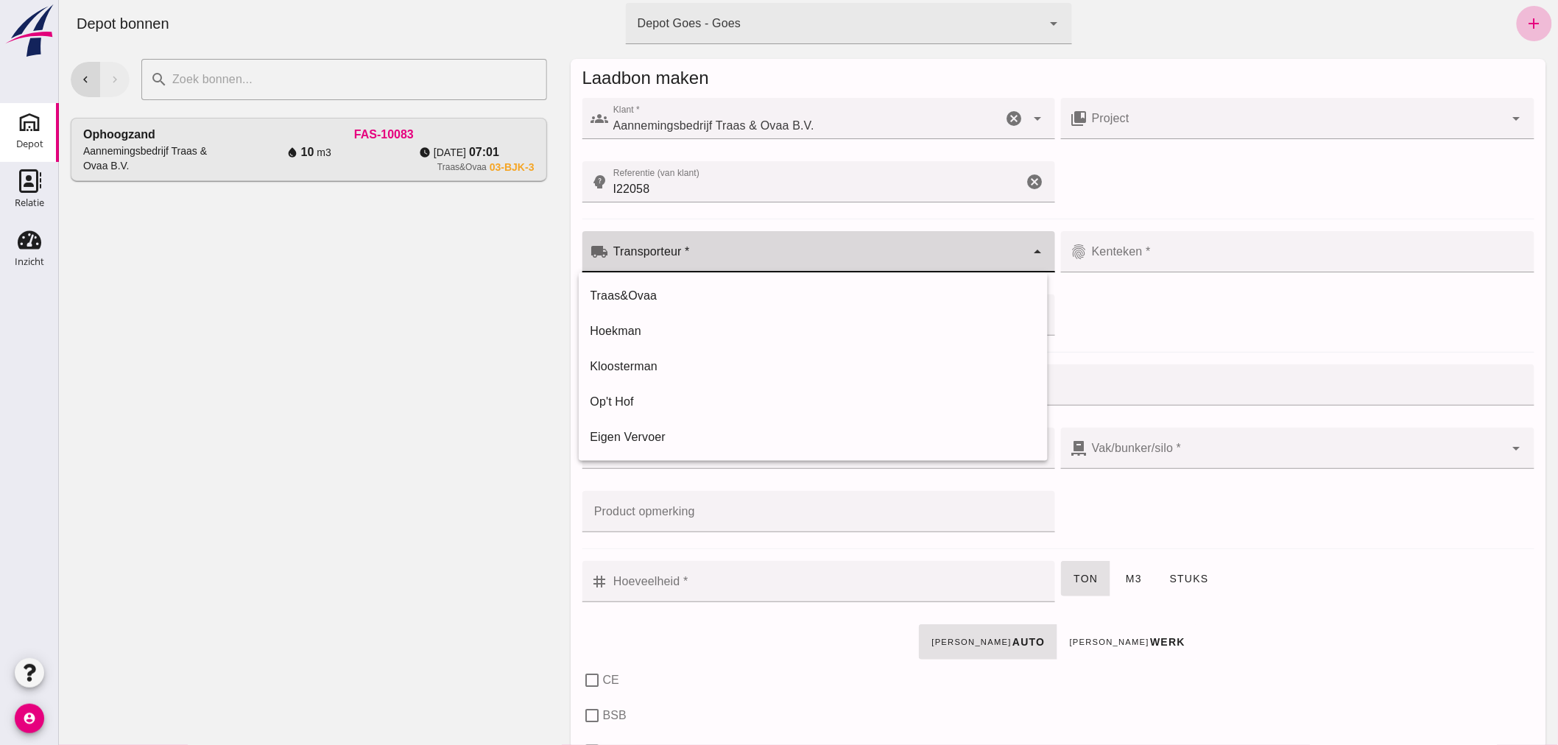
click div
click at [650, 289] on div "Traas&Ovaa" at bounding box center [813, 296] width 446 height 18
type input "Traas&Ovaa"
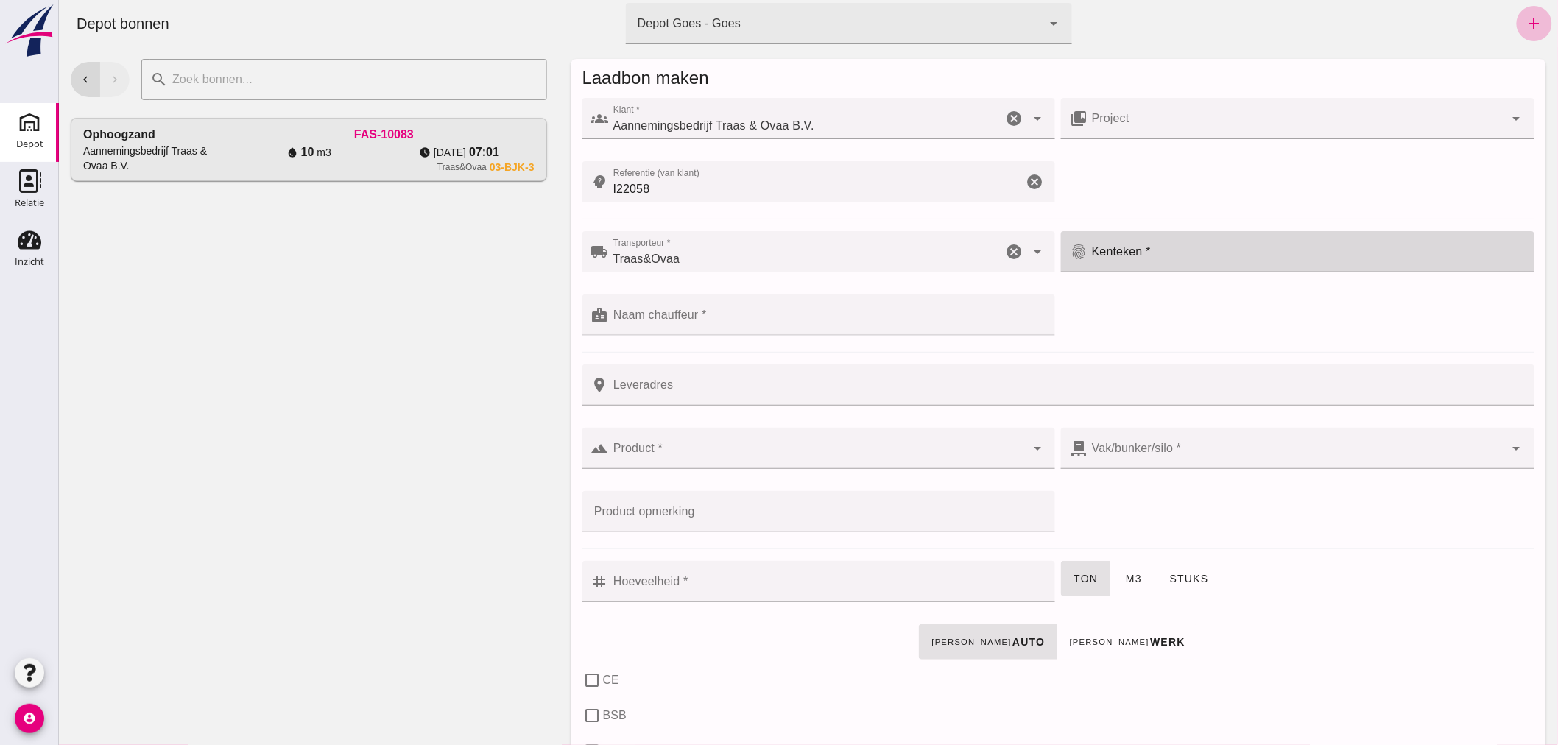
click input "Kenteken *"
type input "V-99-HBS"
click div
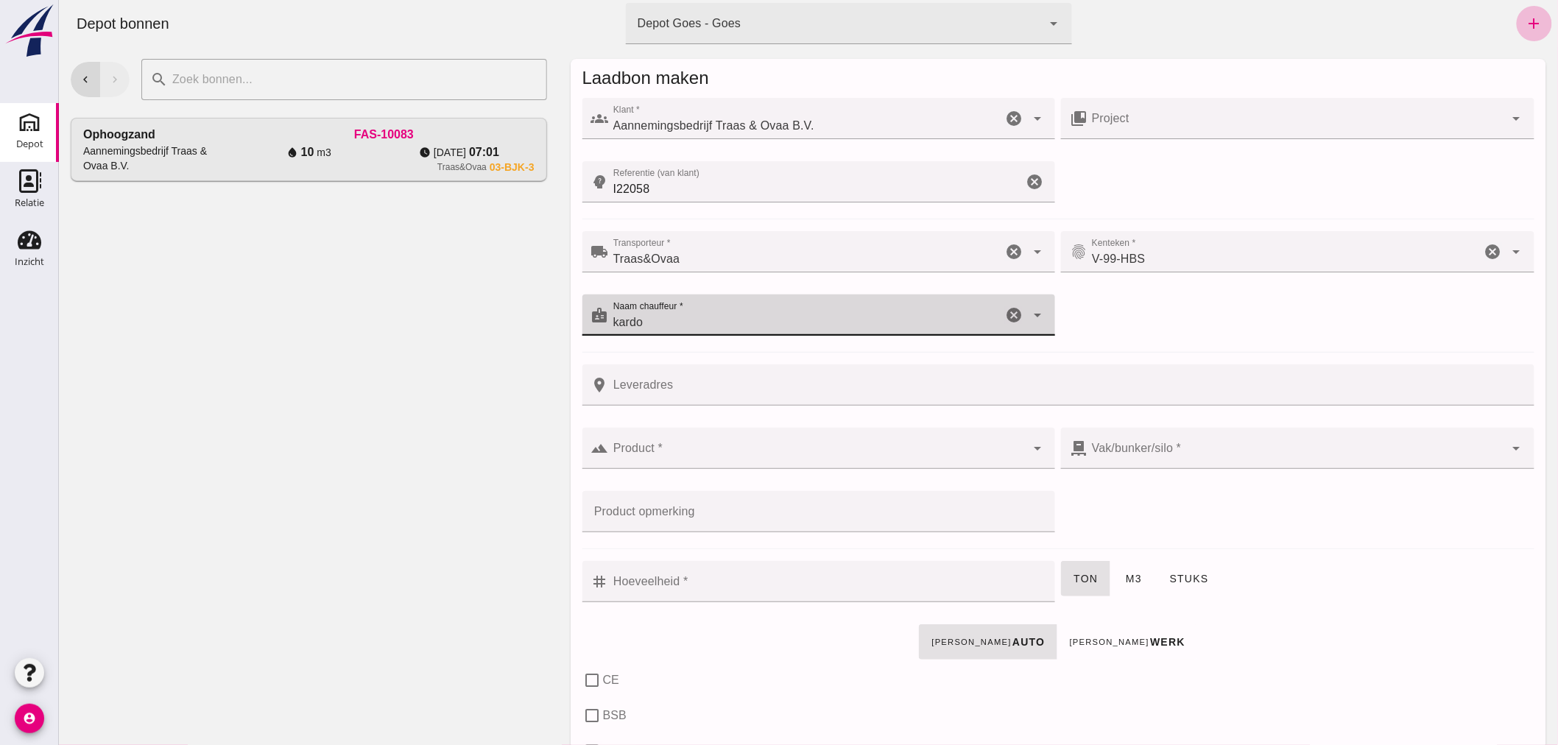
type input "kardo"
drag, startPoint x: 664, startPoint y: 438, endPoint x: 655, endPoint y: 432, distance: 10.6
click div
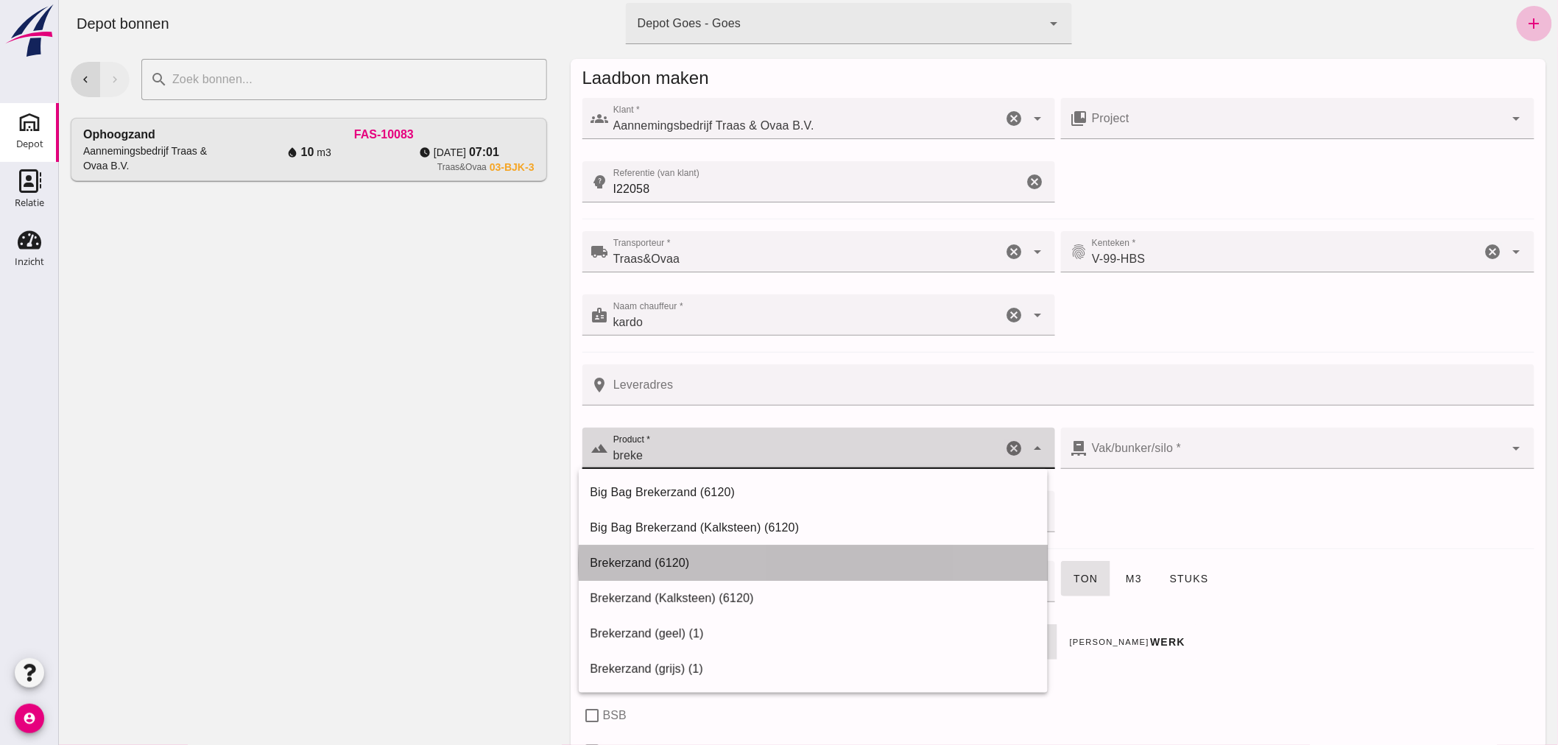
click at [656, 555] on div "Brekerzand (6120)" at bounding box center [813, 564] width 446 height 18
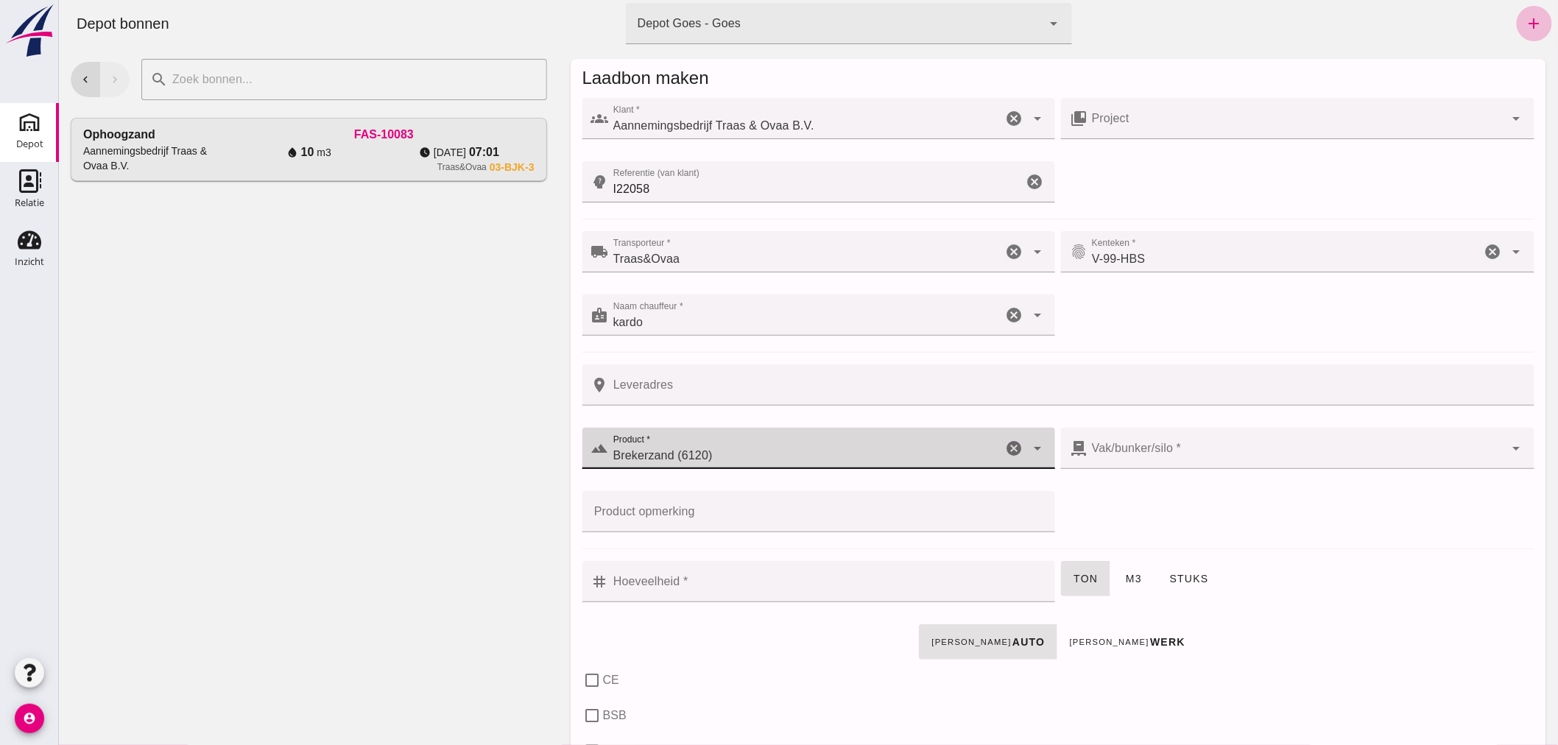
type input "Brekerzand (6120)"
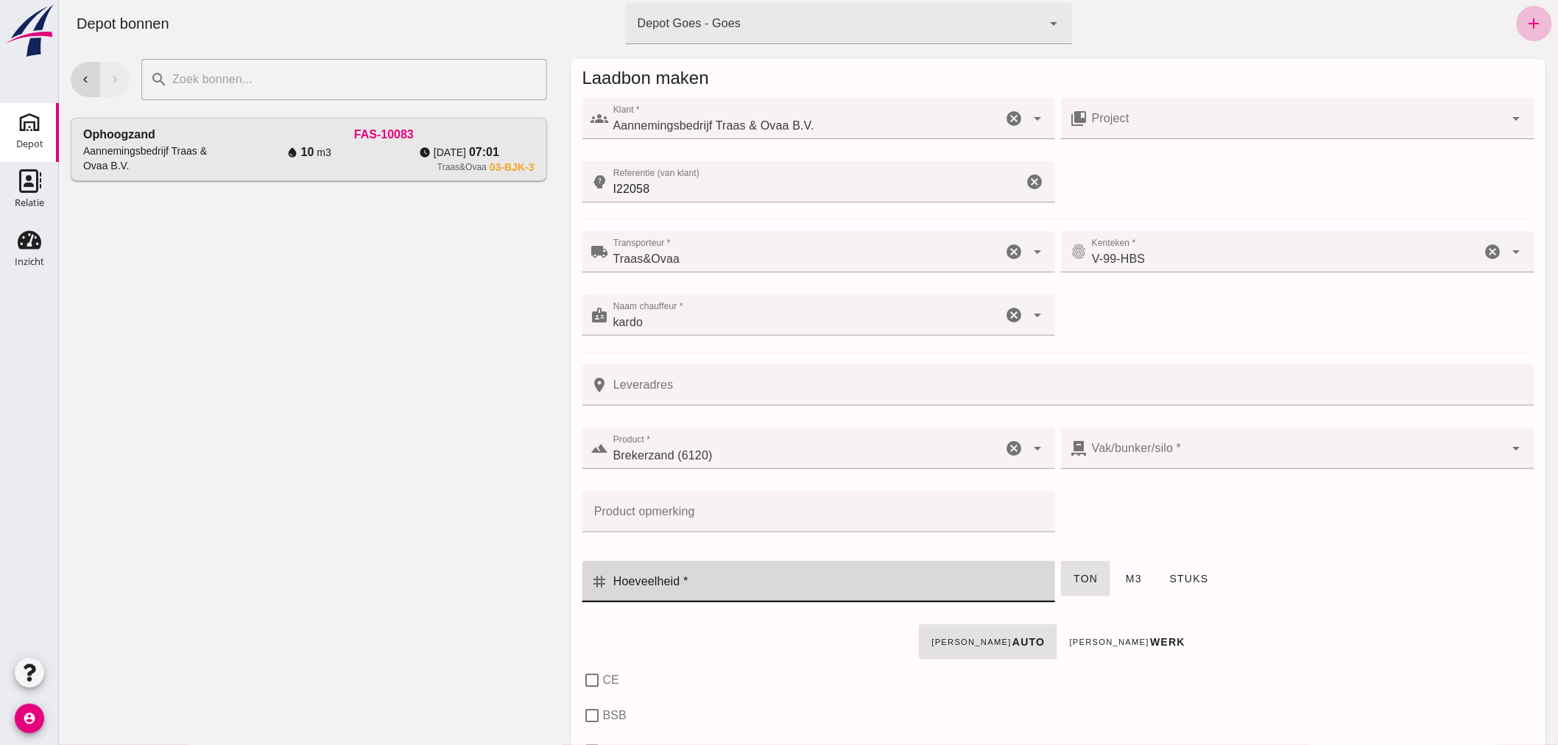
click input "Hoeveelheid *"
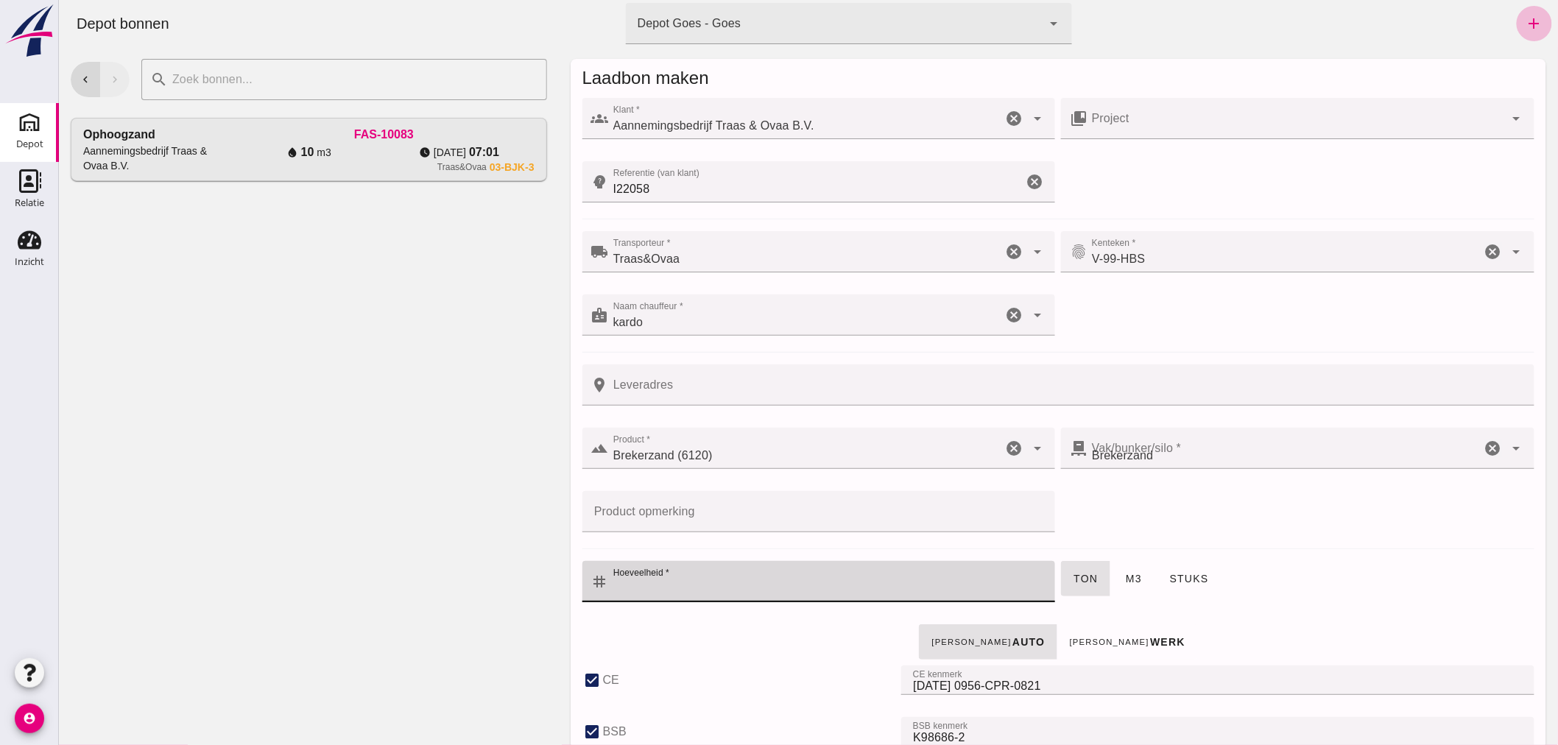
type input "300"
checkbox input "true"
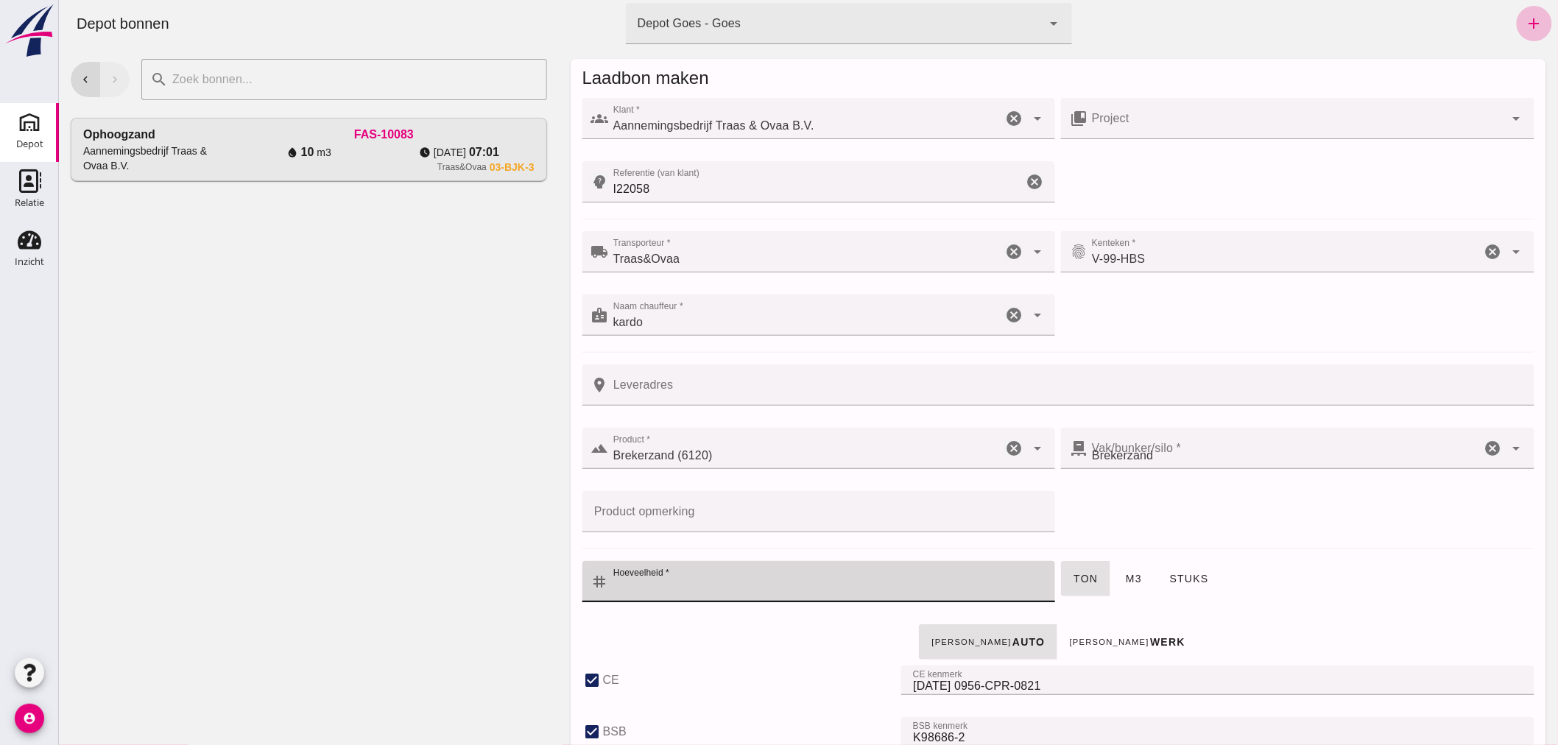
checkbox input "true"
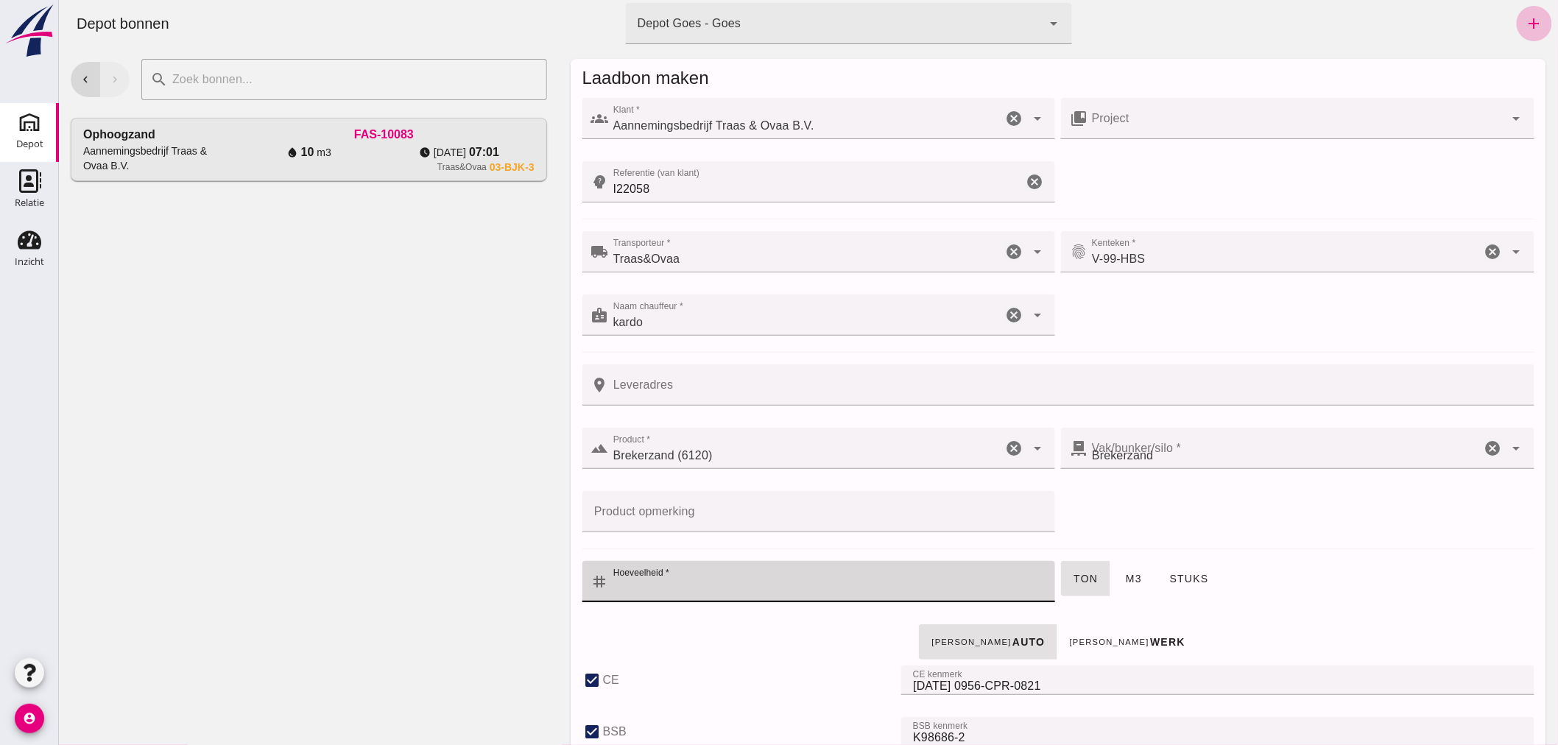
checkbox input "true"
type input "8"
type input "0"
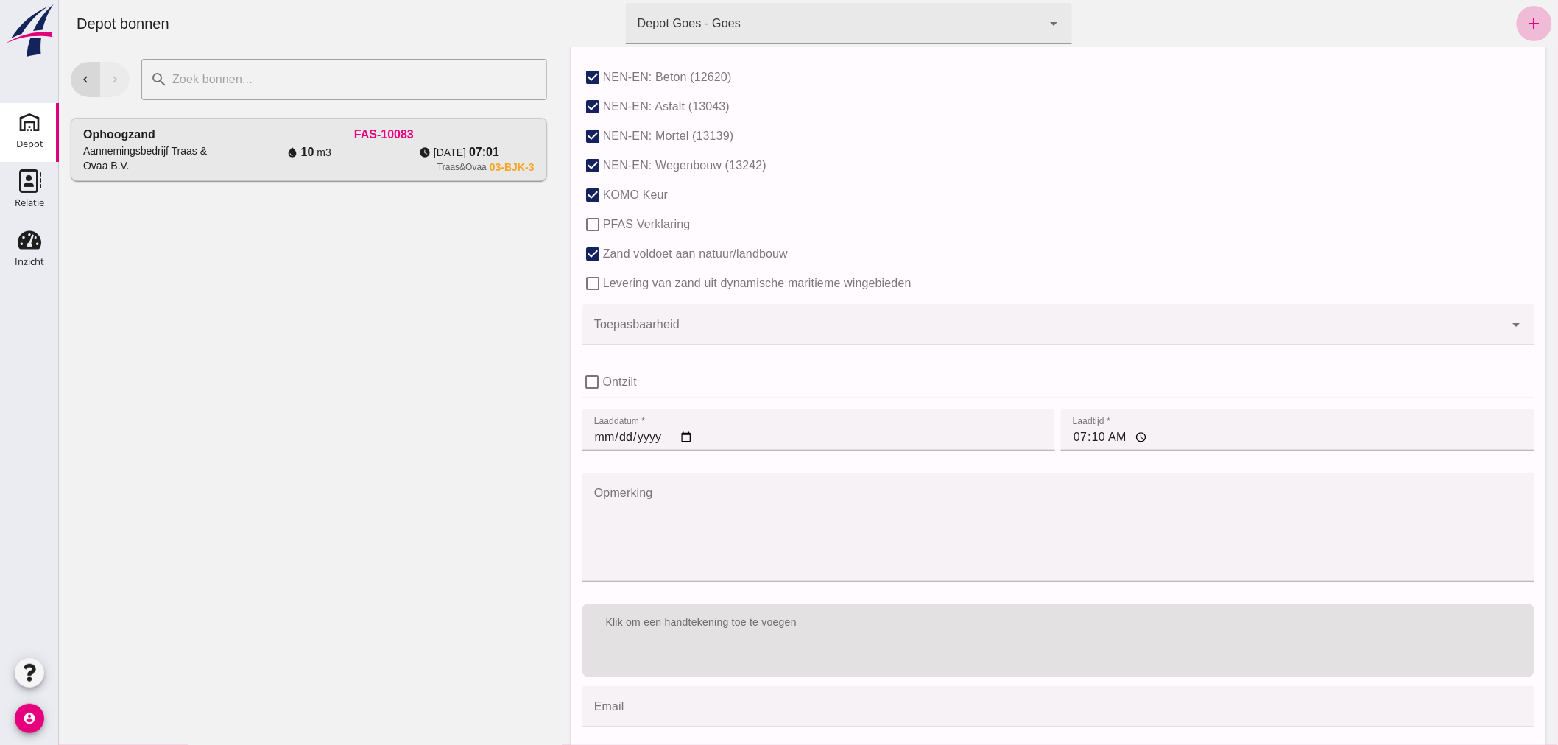
scroll to position [900, 0]
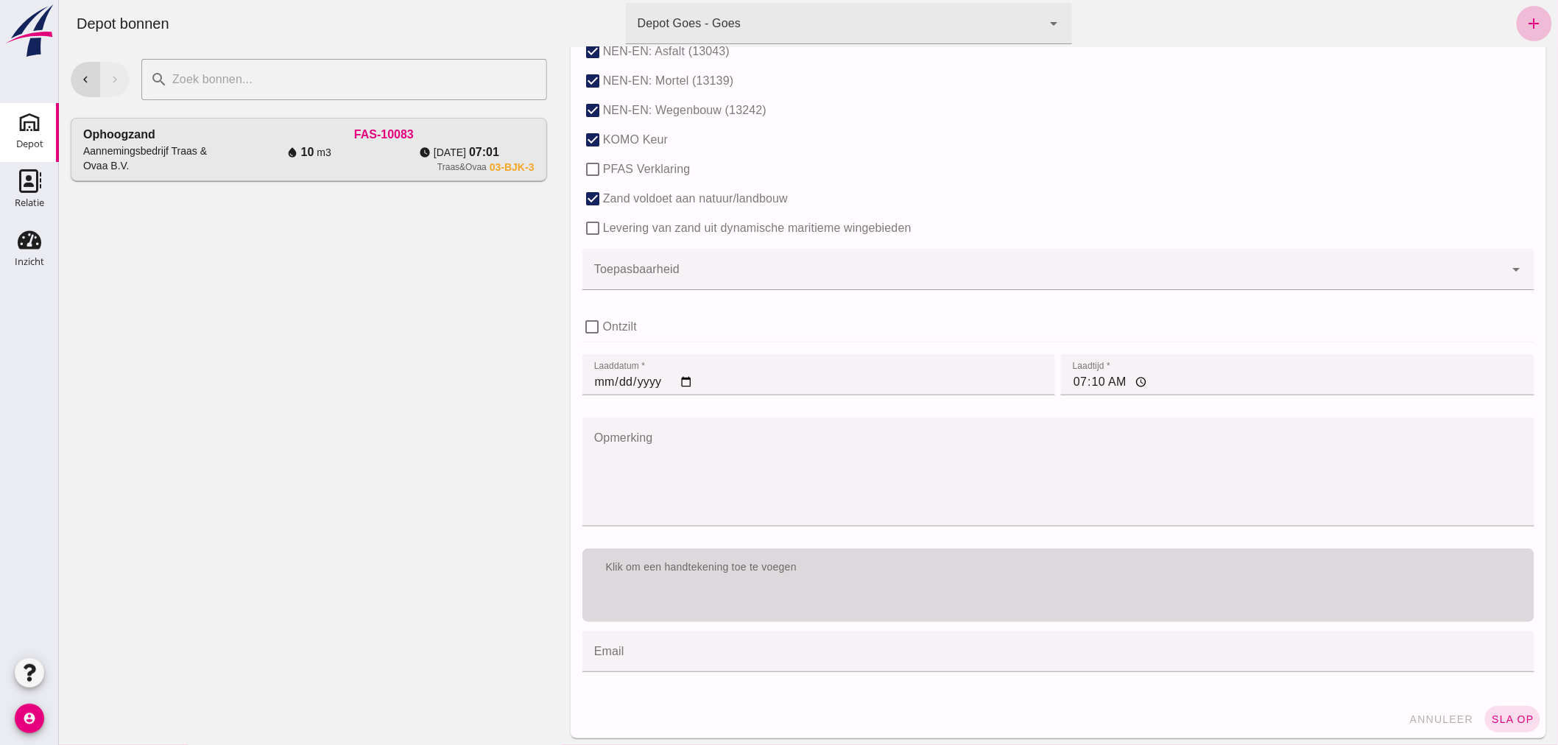
type input "0.85"
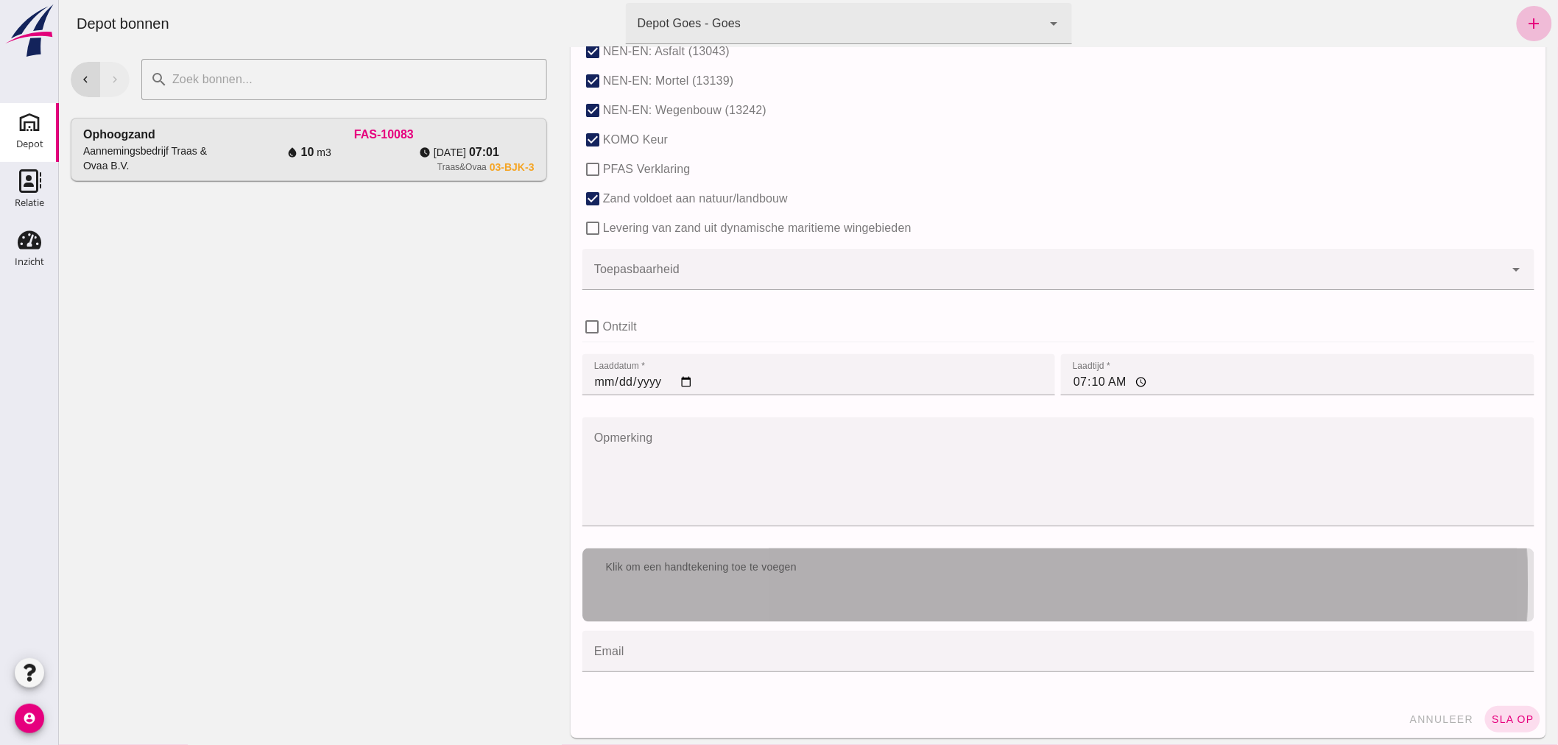
drag, startPoint x: 950, startPoint y: 566, endPoint x: 817, endPoint y: 223, distance: 367.2
click div "groups Klant * Klant * Aannemingsbedrijf Traas & Ovaa B.V. Aannemingsbedrijf Tr…"
click at [851, 599] on div "Klik om een handtekening toe te voegen" at bounding box center [1058, 586] width 952 height 74
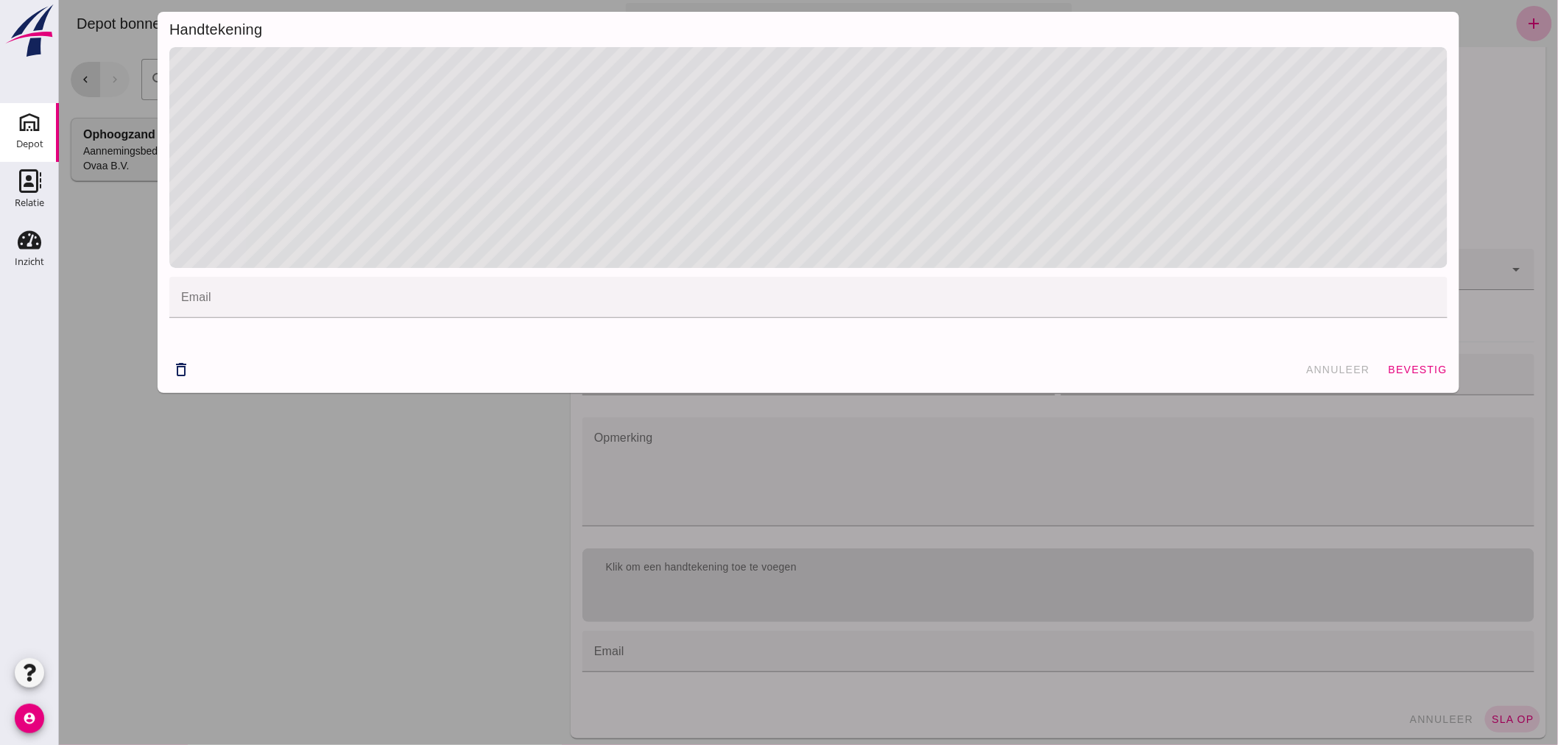
click div "email email cancel"
click div
drag, startPoint x: 1229, startPoint y: 358, endPoint x: 1421, endPoint y: 404, distance: 196.8
click div "delete_outline annuleer bevestig"
click span "bevestig"
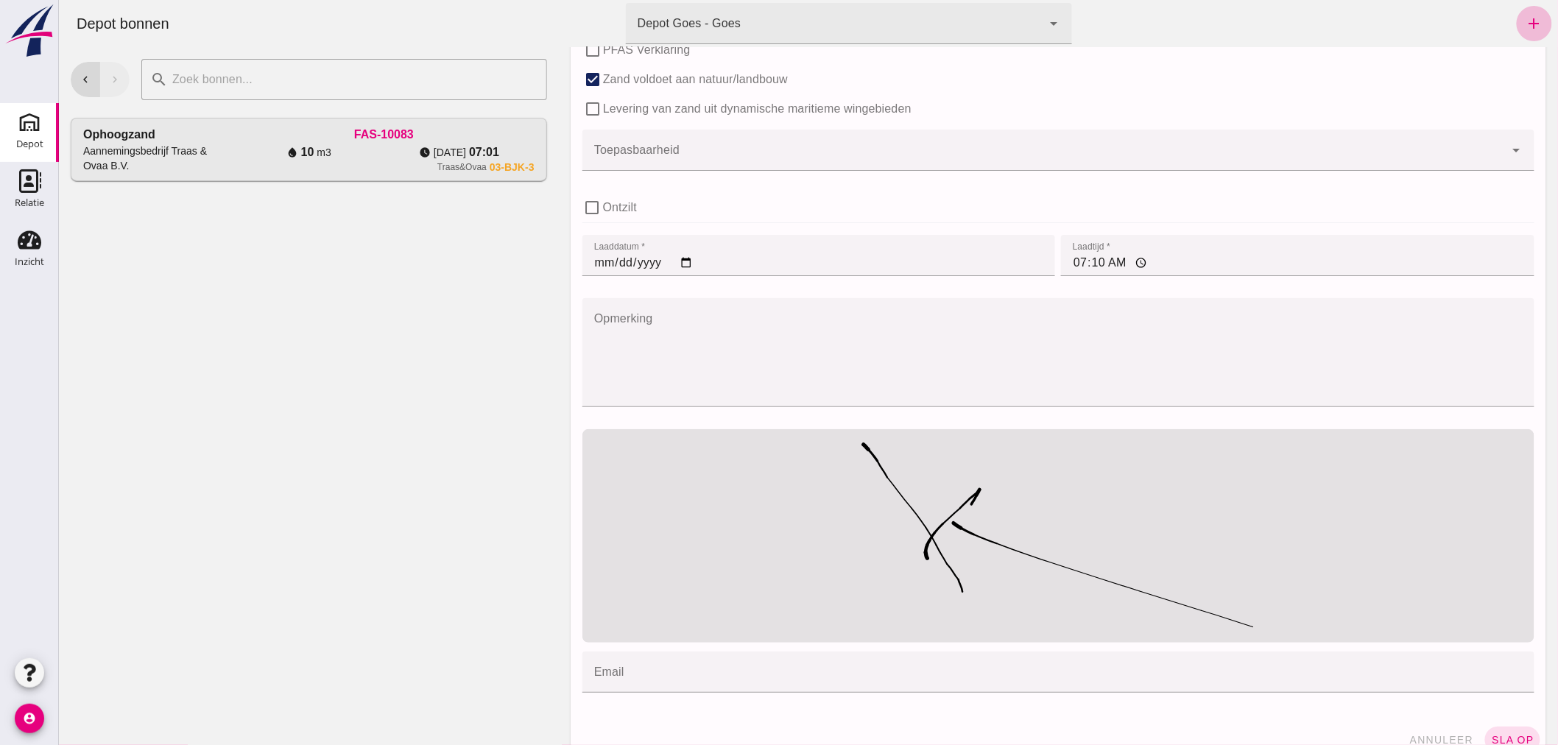
scroll to position [1044, 0]
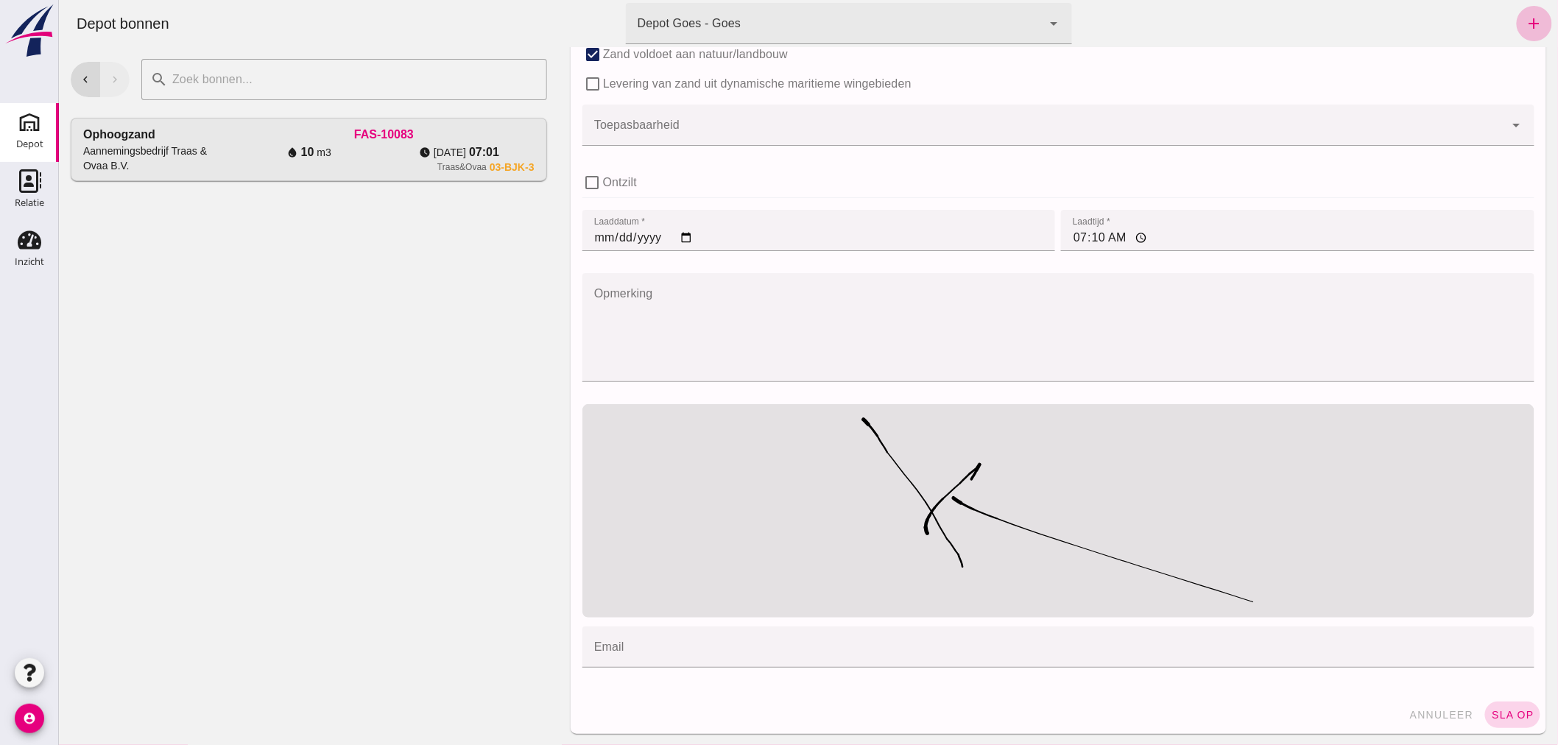
click span "sla op"
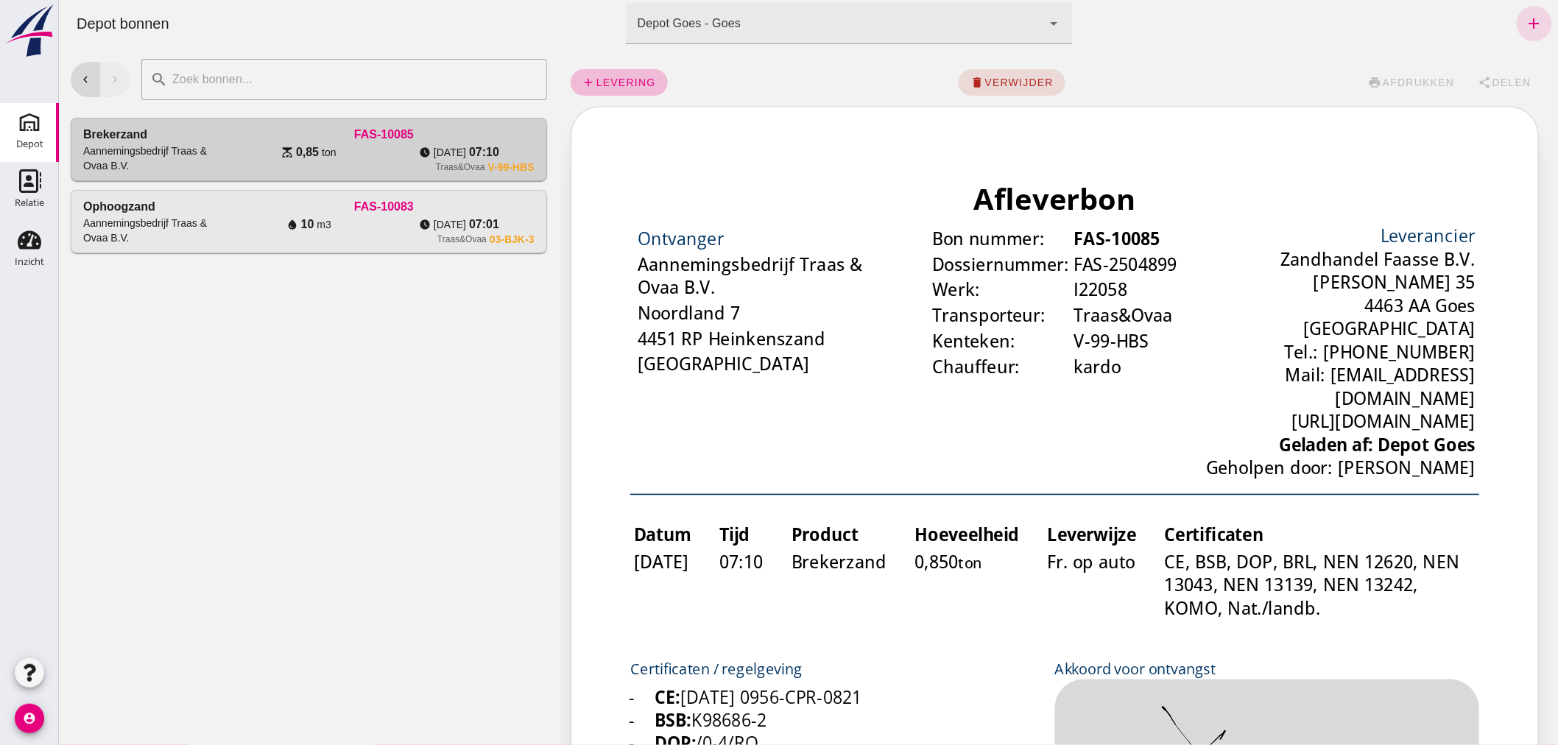
scroll to position [0, 0]
click at [1526, 18] on icon "add" at bounding box center [1534, 24] width 18 height 18
